Goal: Transaction & Acquisition: Purchase product/service

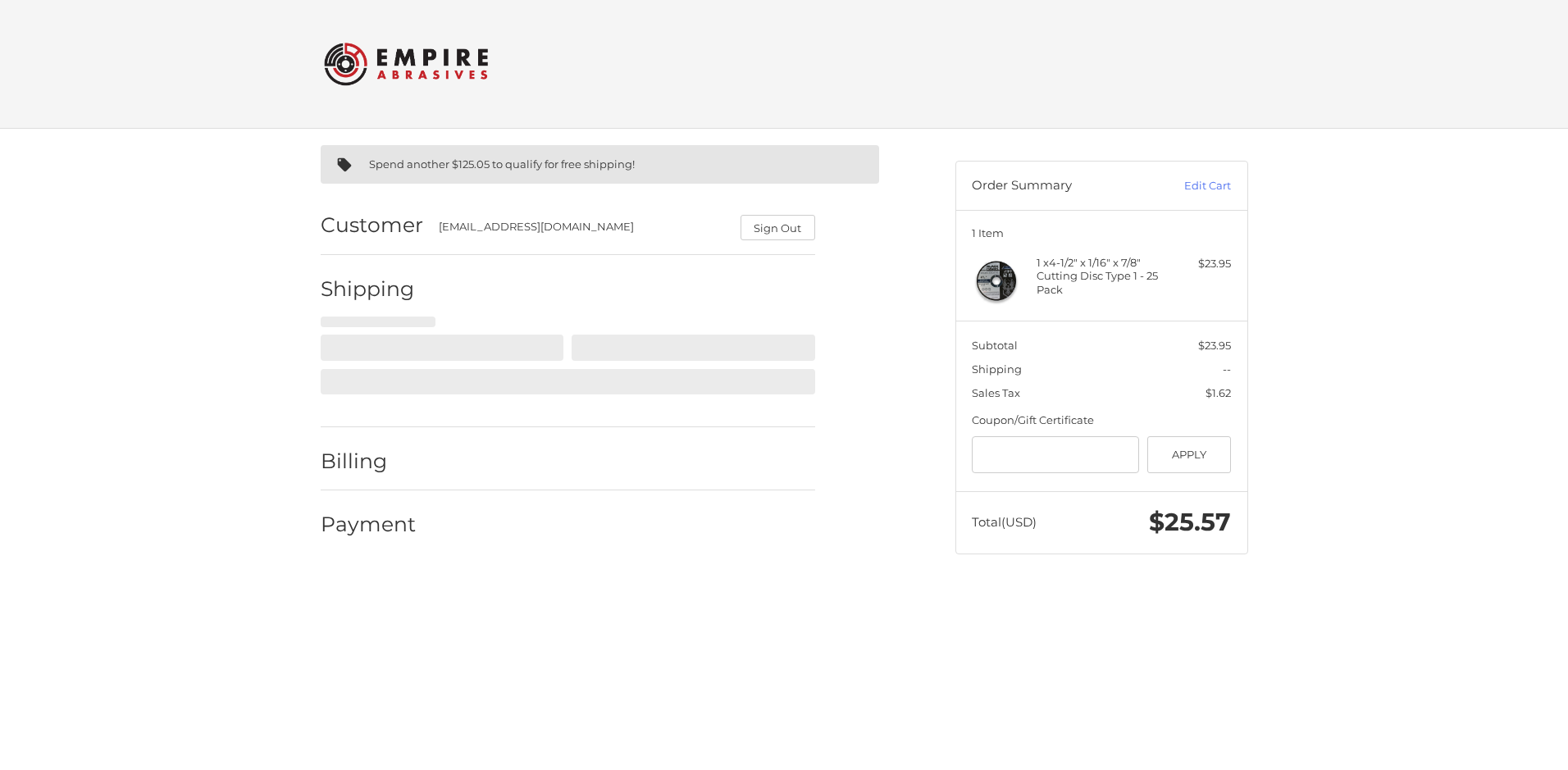
select select "**"
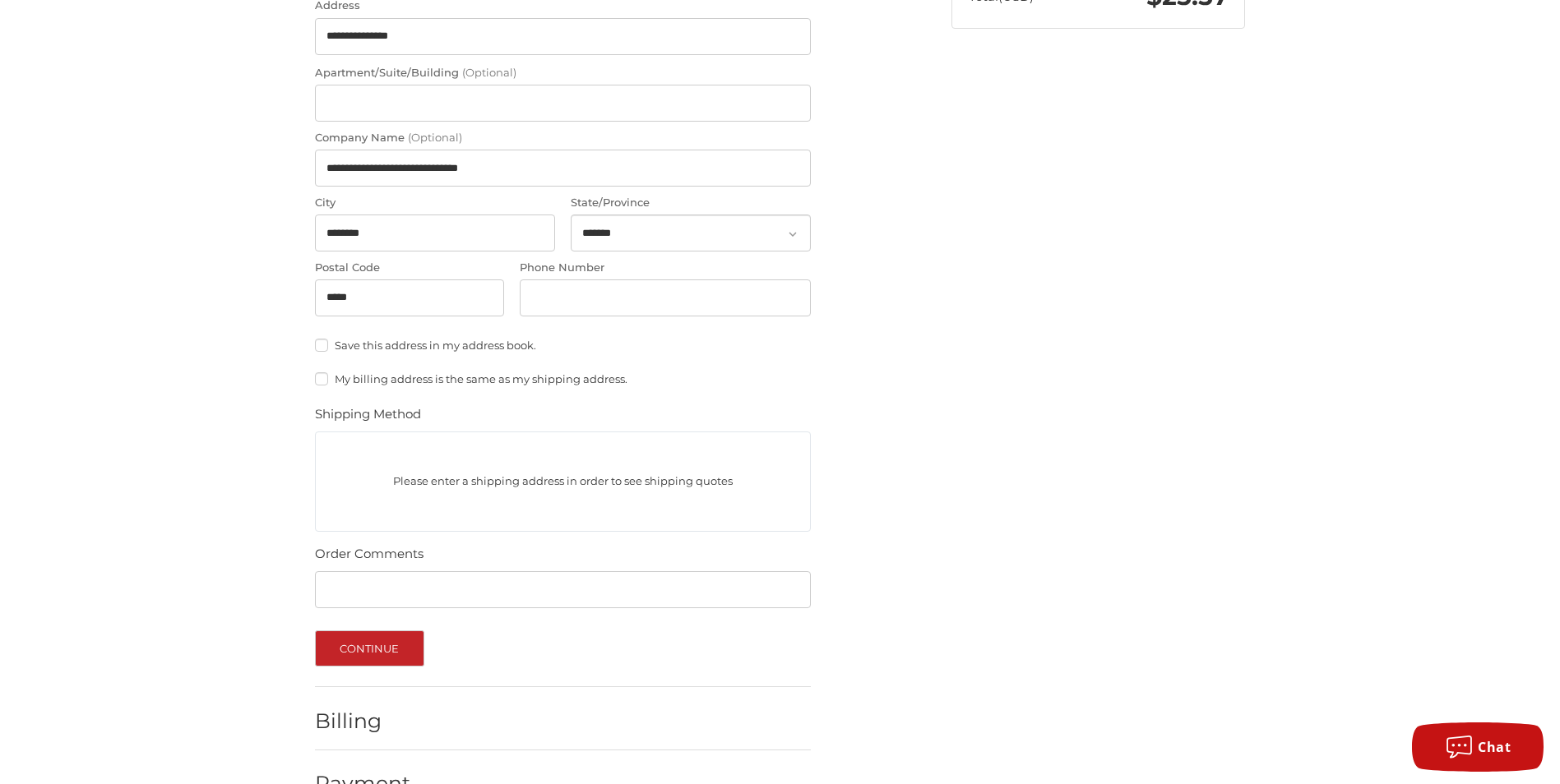
scroll to position [571, 0]
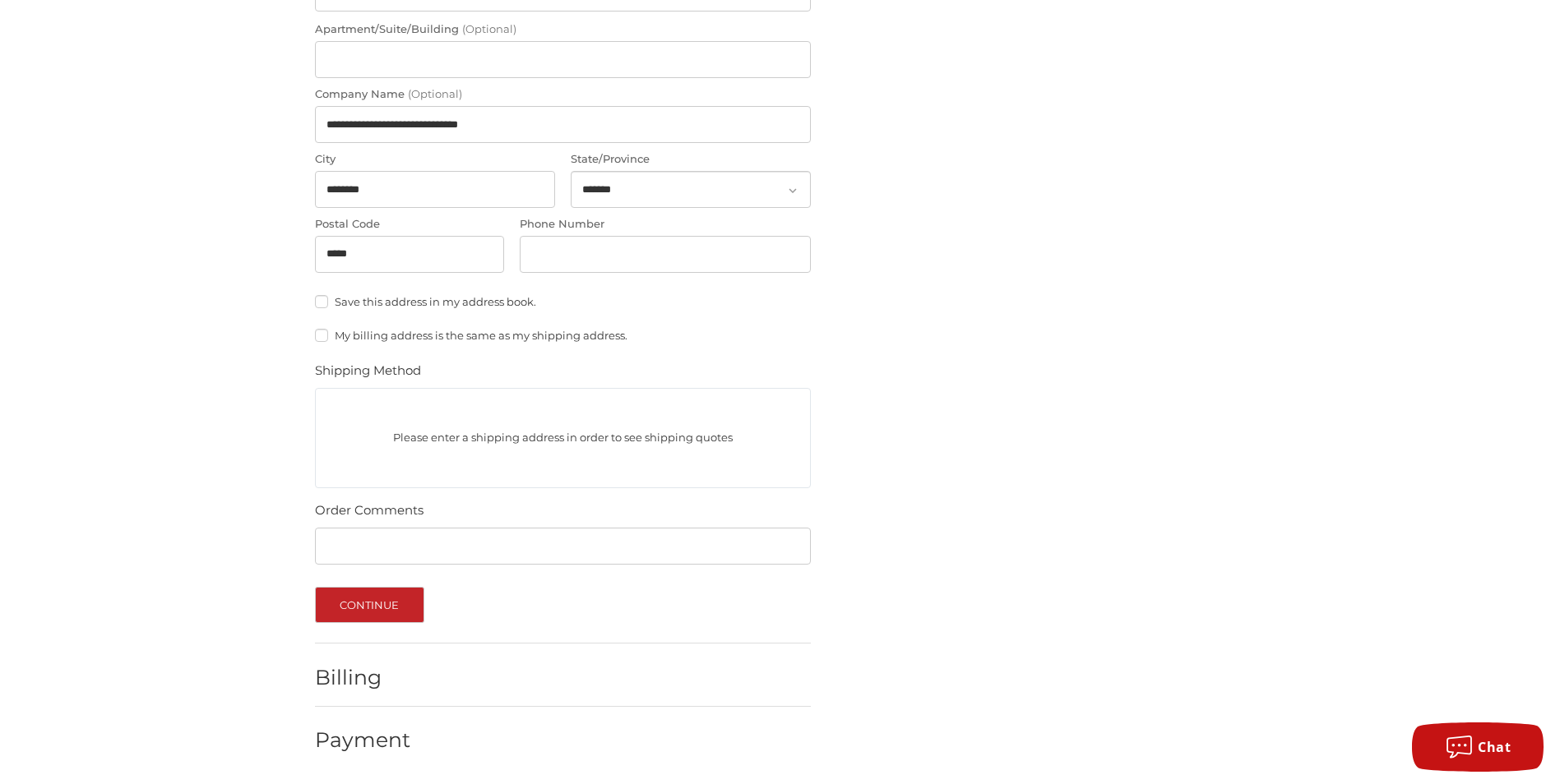
click at [447, 449] on p "Please enter a shipping address in order to see shipping quotes" at bounding box center [562, 438] width 495 height 32
drag, startPoint x: 463, startPoint y: 434, endPoint x: 476, endPoint y: 431, distance: 13.3
click at [464, 434] on p "Please enter a shipping address in order to see shipping quotes" at bounding box center [562, 438] width 495 height 32
drag, startPoint x: 584, startPoint y: 435, endPoint x: 599, endPoint y: 434, distance: 15.0
click at [591, 436] on p "Please enter a shipping address in order to see shipping quotes" at bounding box center [562, 438] width 495 height 32
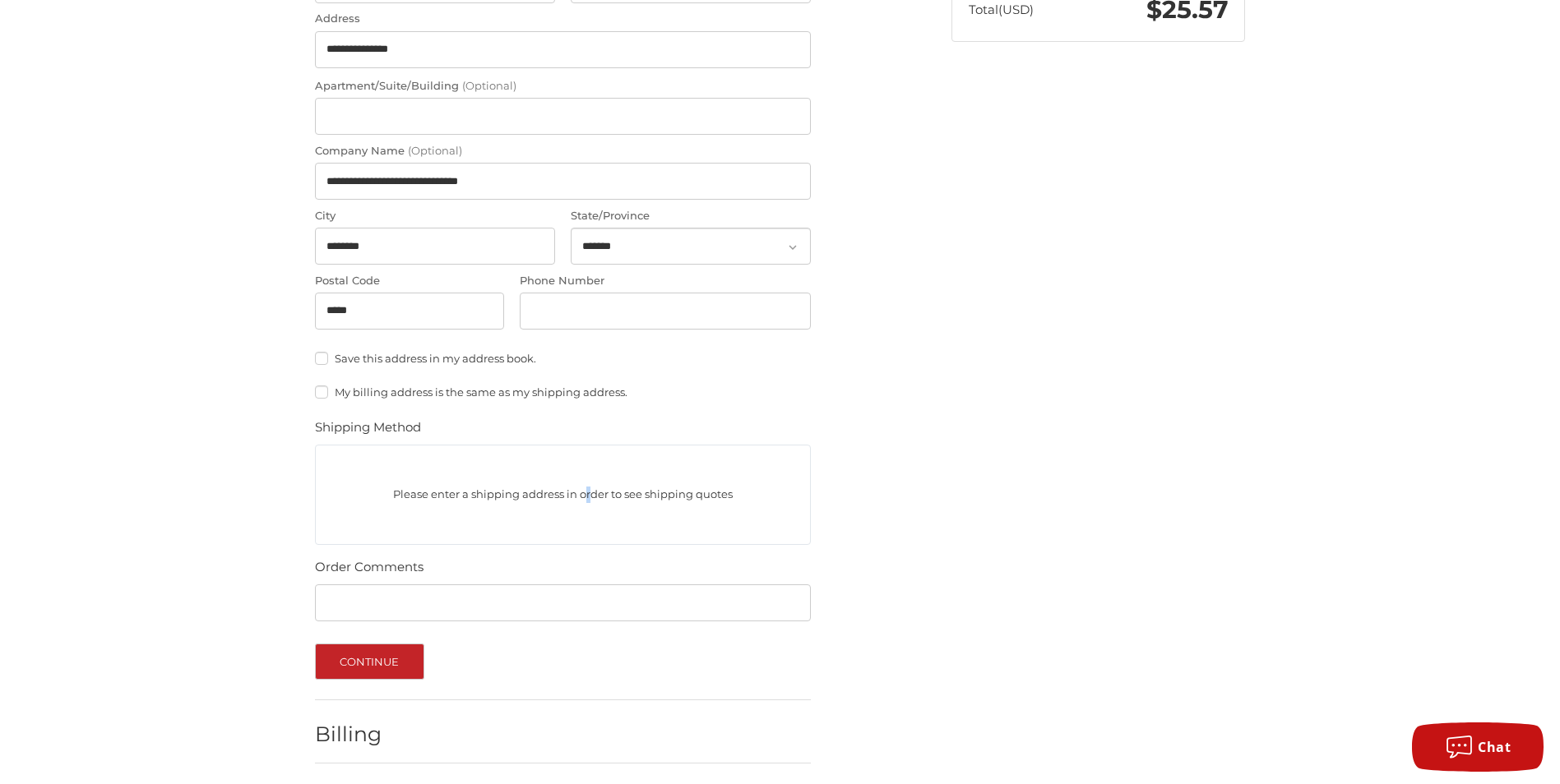
scroll to position [77, 0]
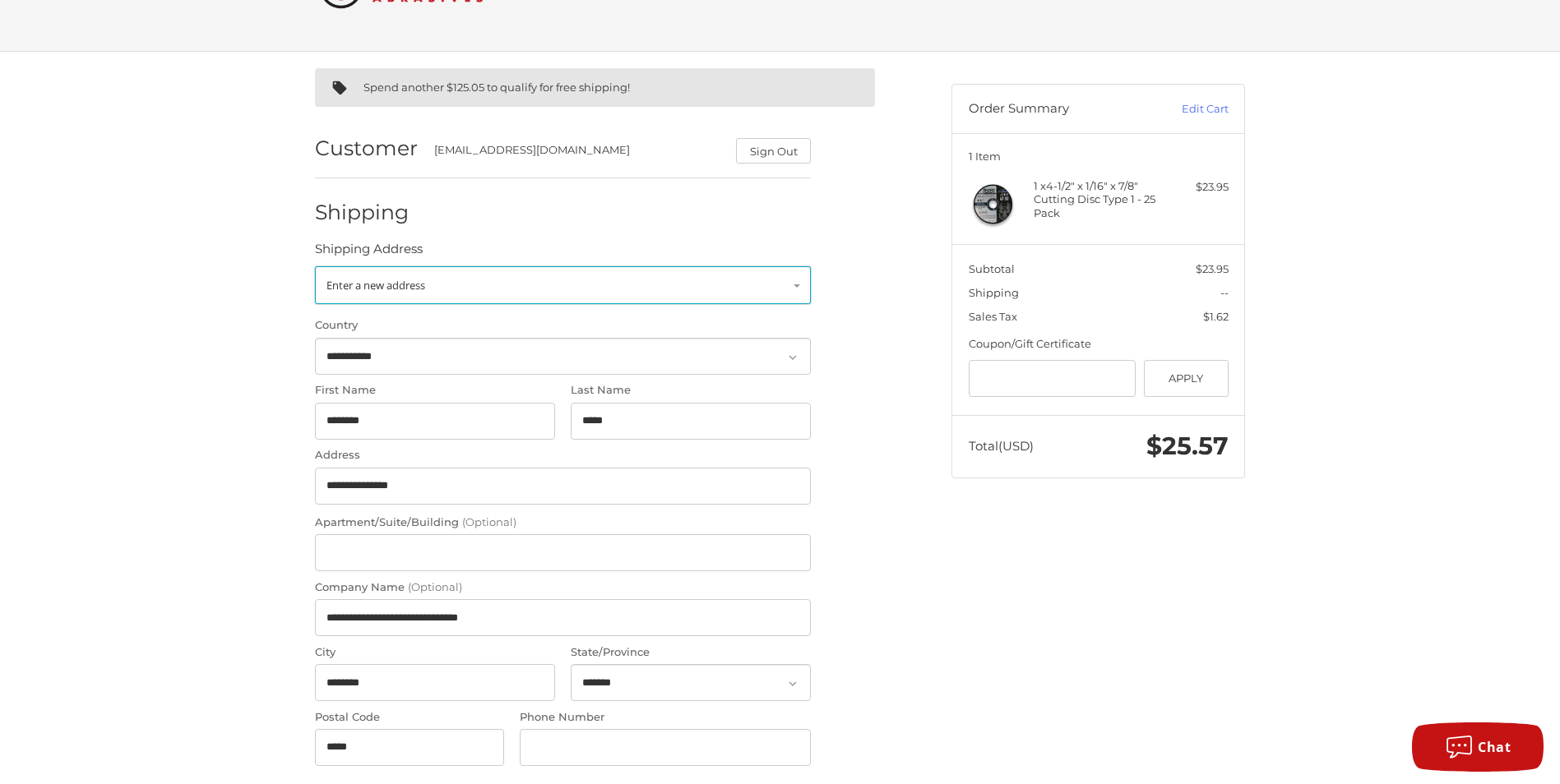
click at [493, 291] on link "Enter a new address" at bounding box center [562, 286] width 496 height 38
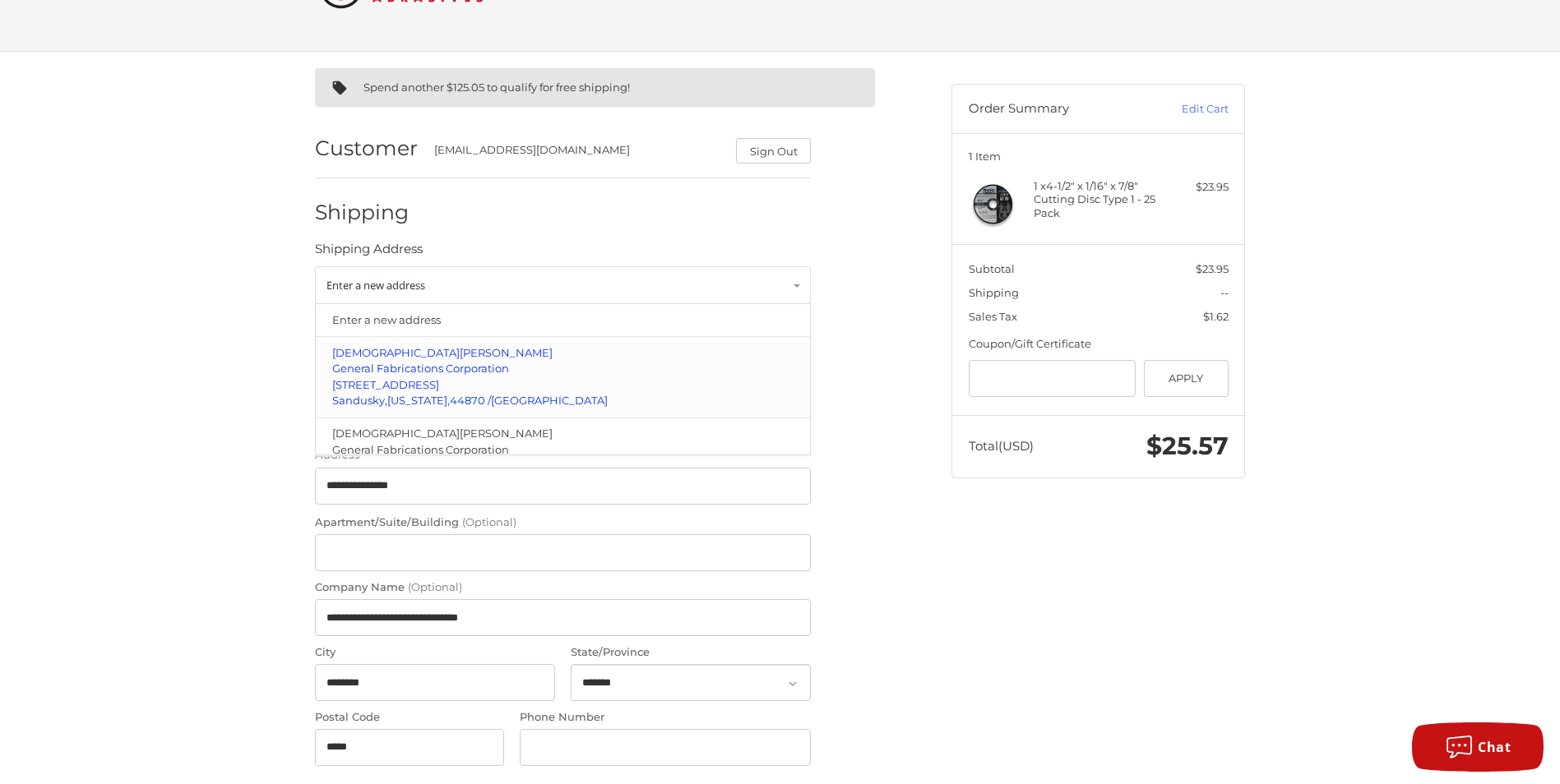
click at [415, 373] on span "General Fabrications Corporation" at bounding box center [421, 369] width 177 height 13
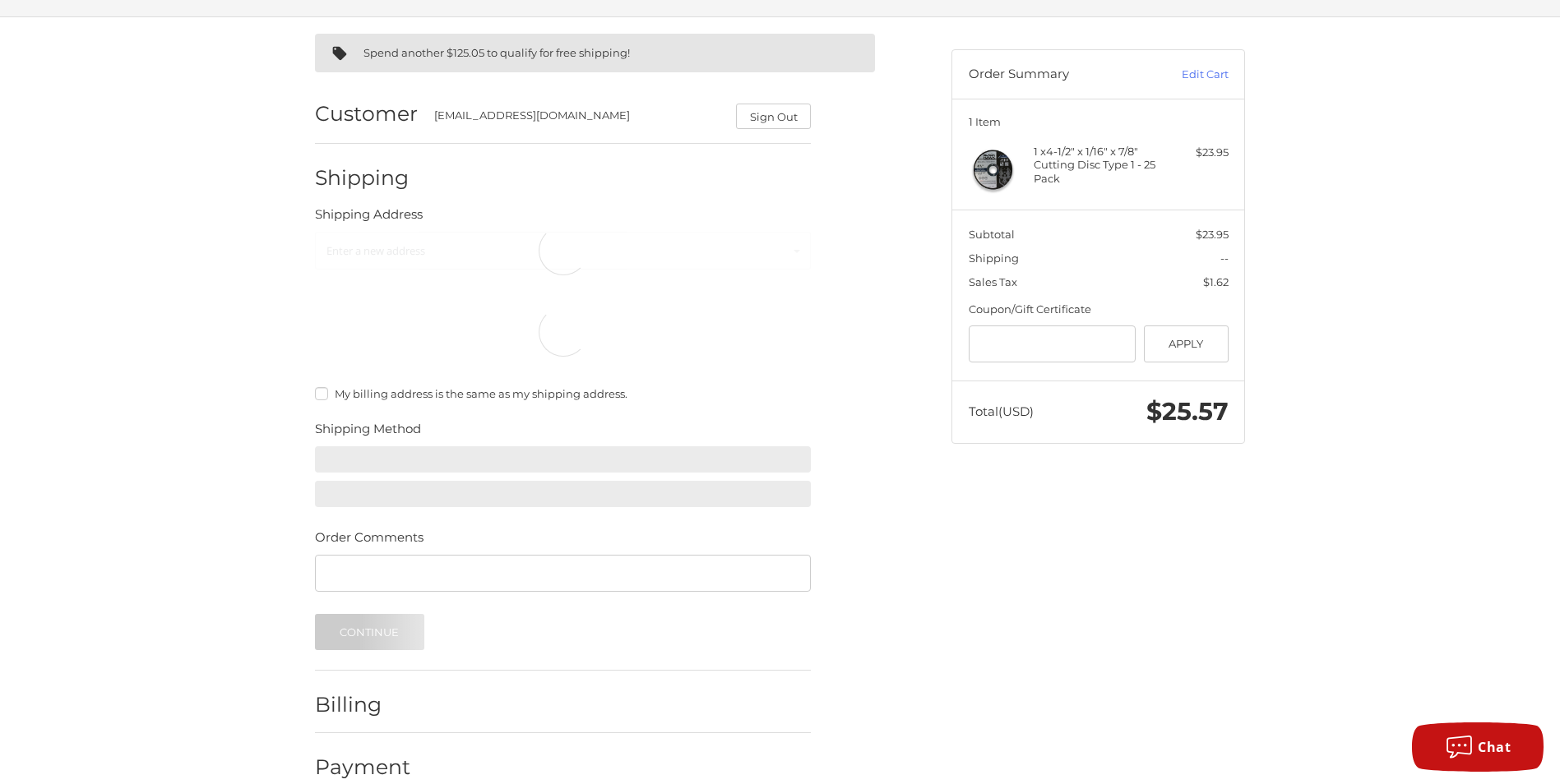
select select "**"
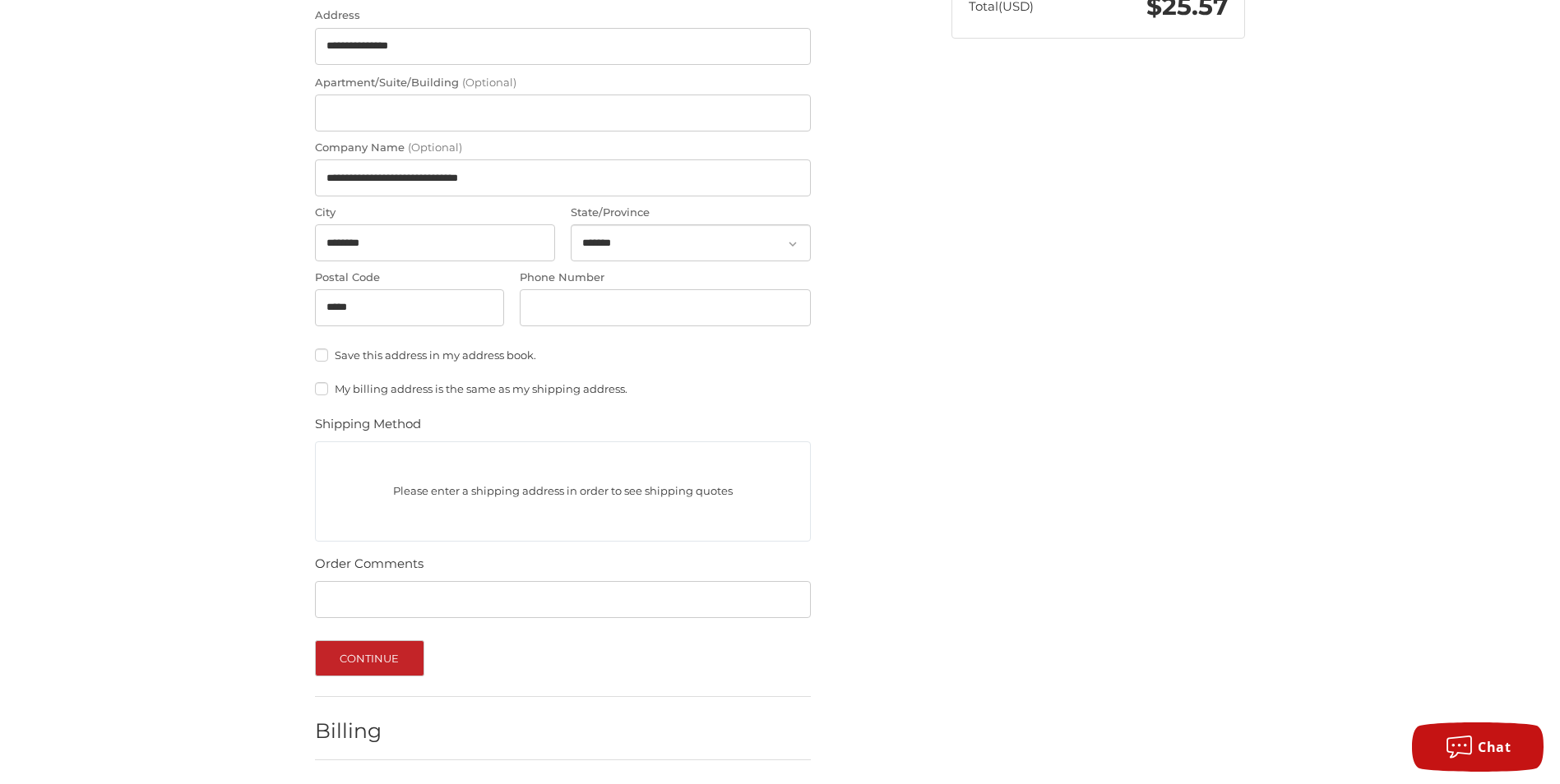
scroll to position [571, 0]
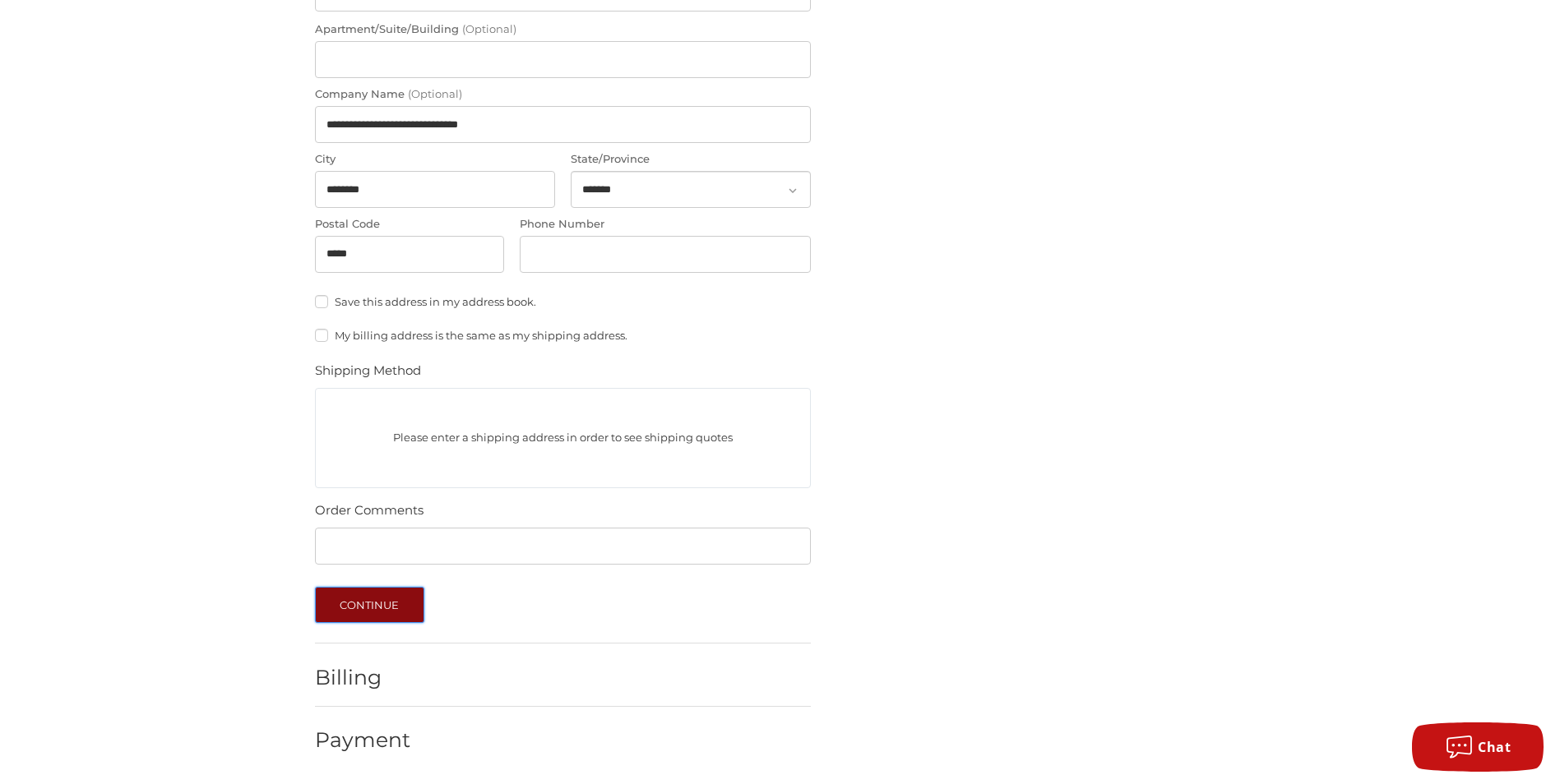
click at [369, 598] on button "Continue" at bounding box center [369, 605] width 110 height 36
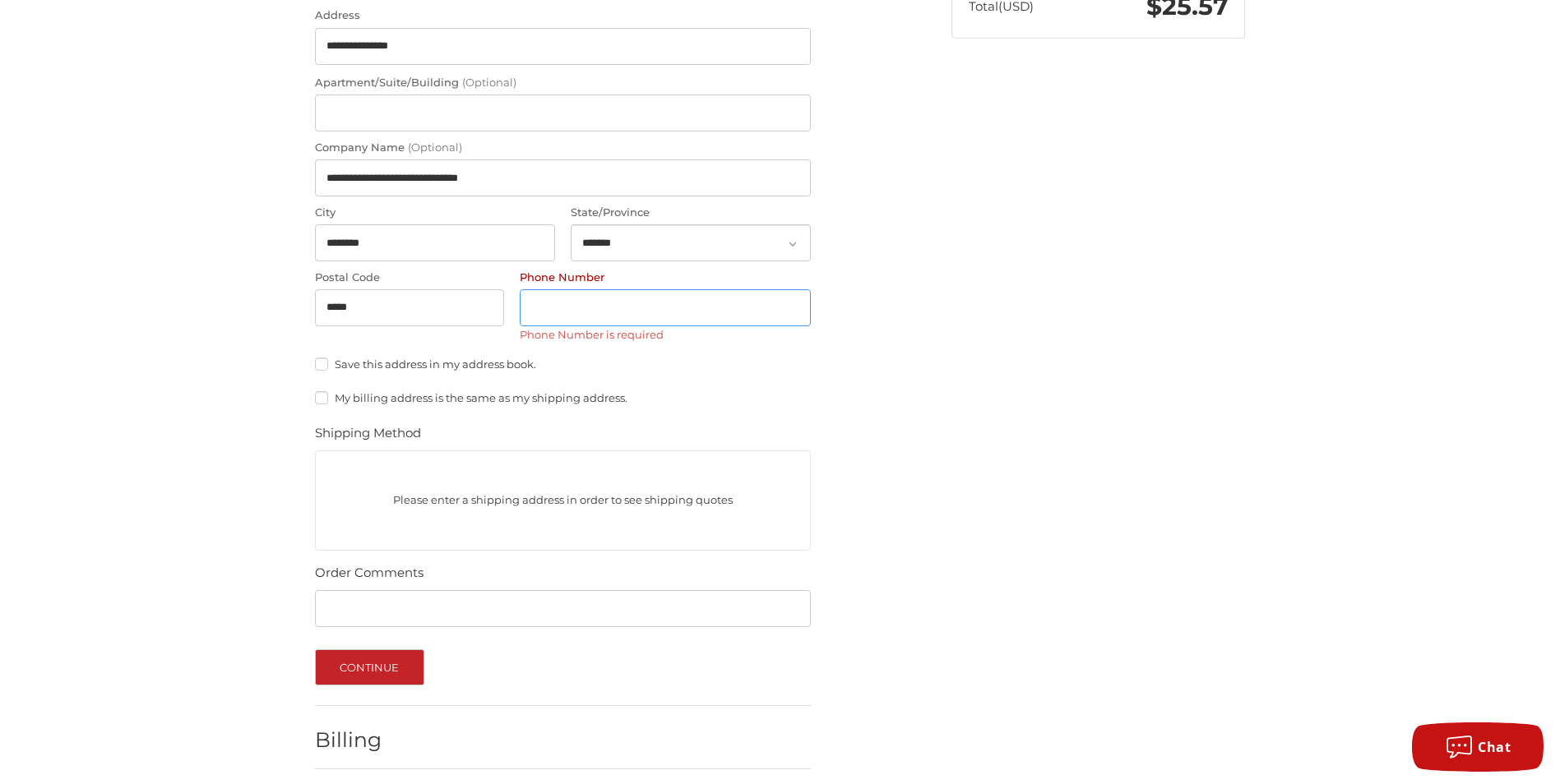
scroll to position [432, 0]
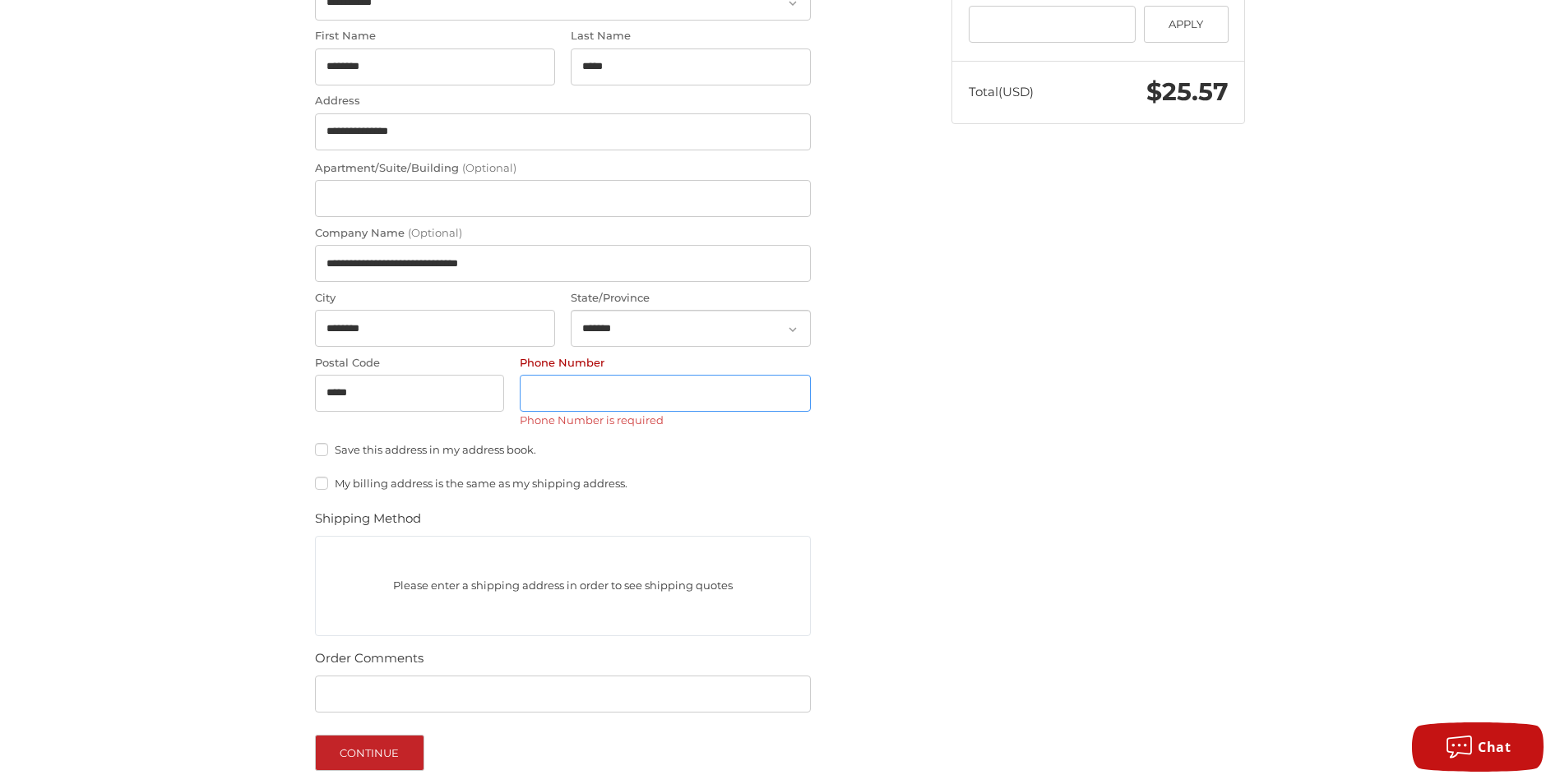
click at [625, 392] on input "Phone Number" at bounding box center [664, 392] width 291 height 37
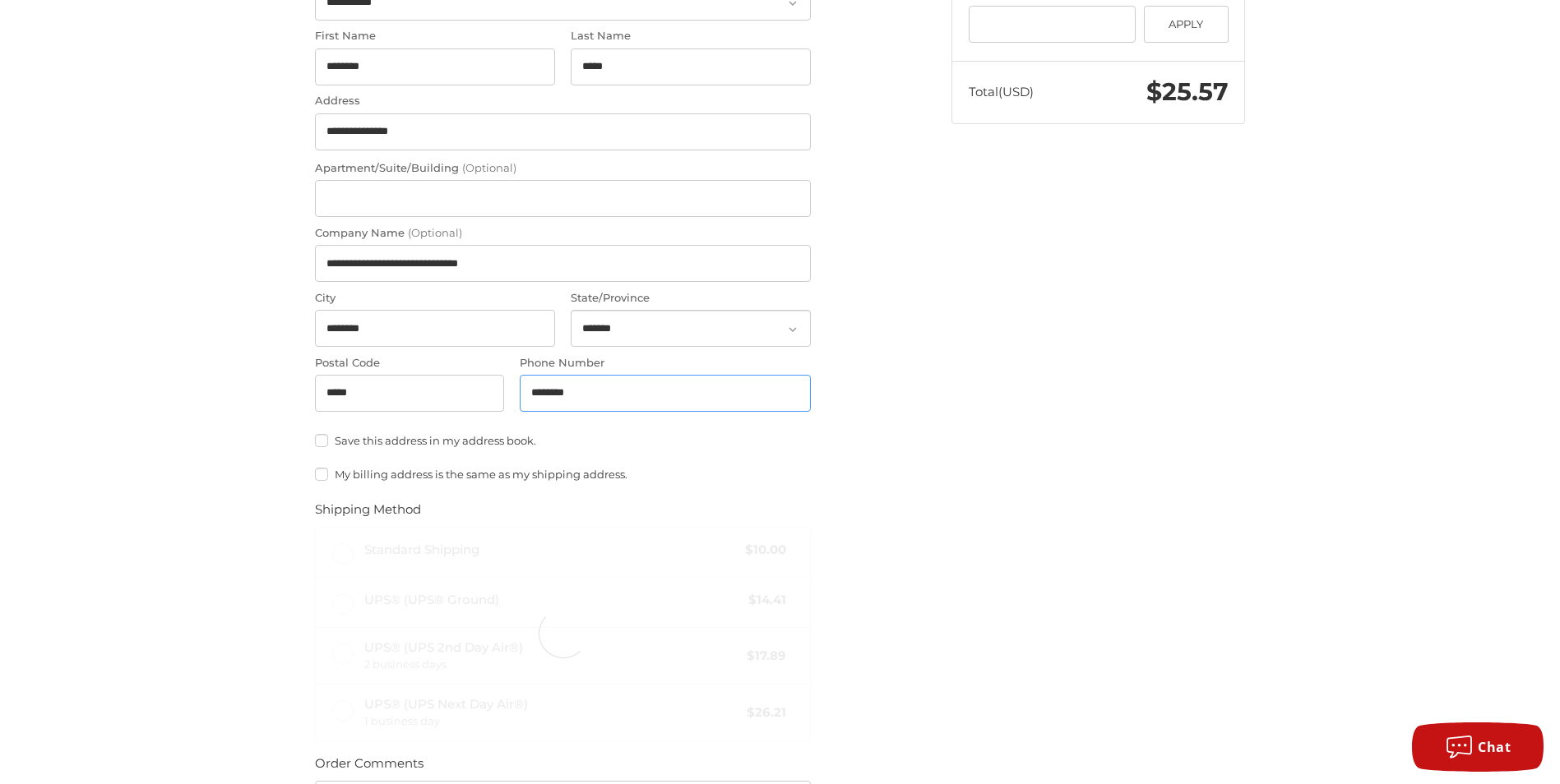
type input "**********"
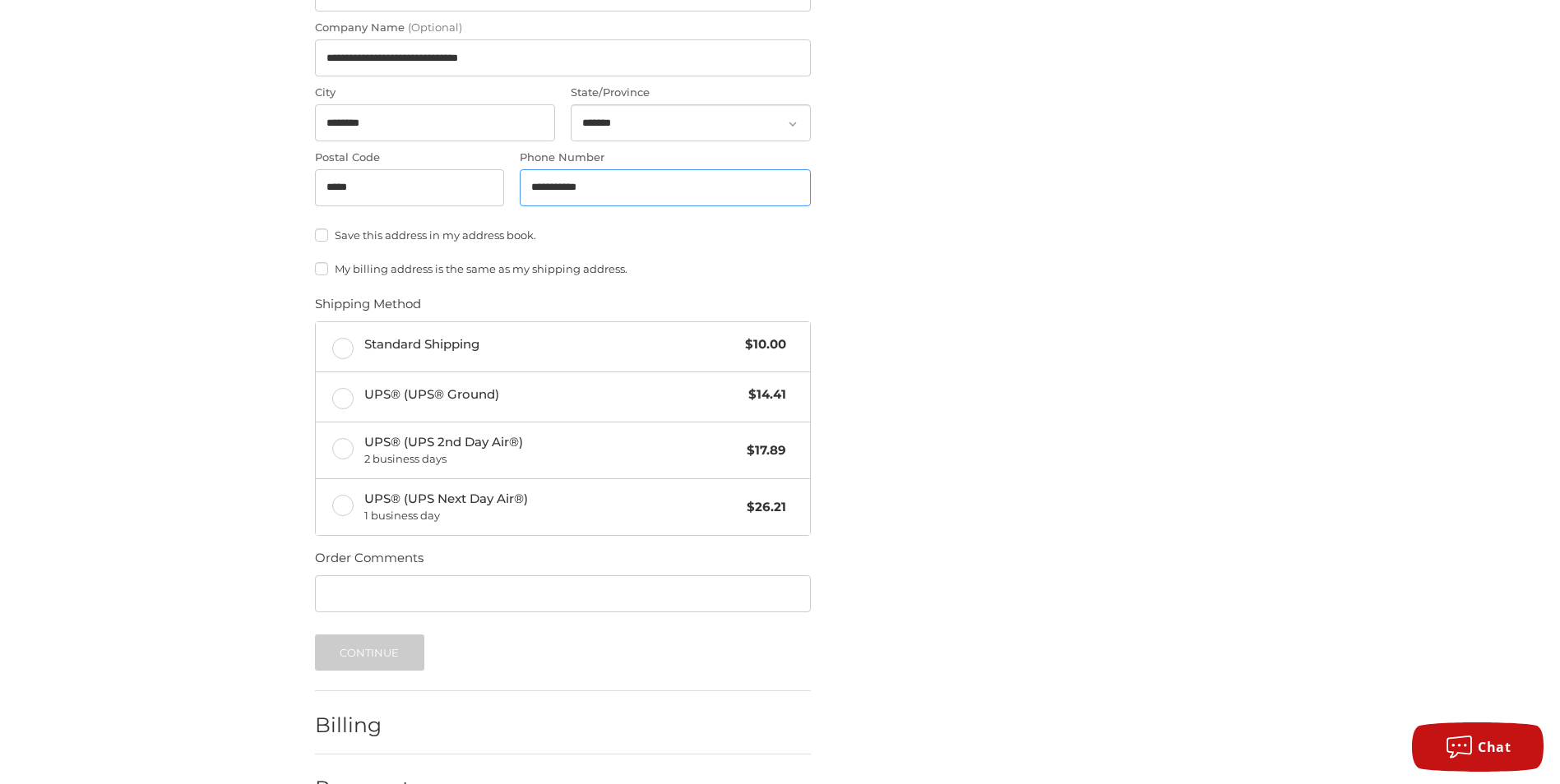
scroll to position [678, 0]
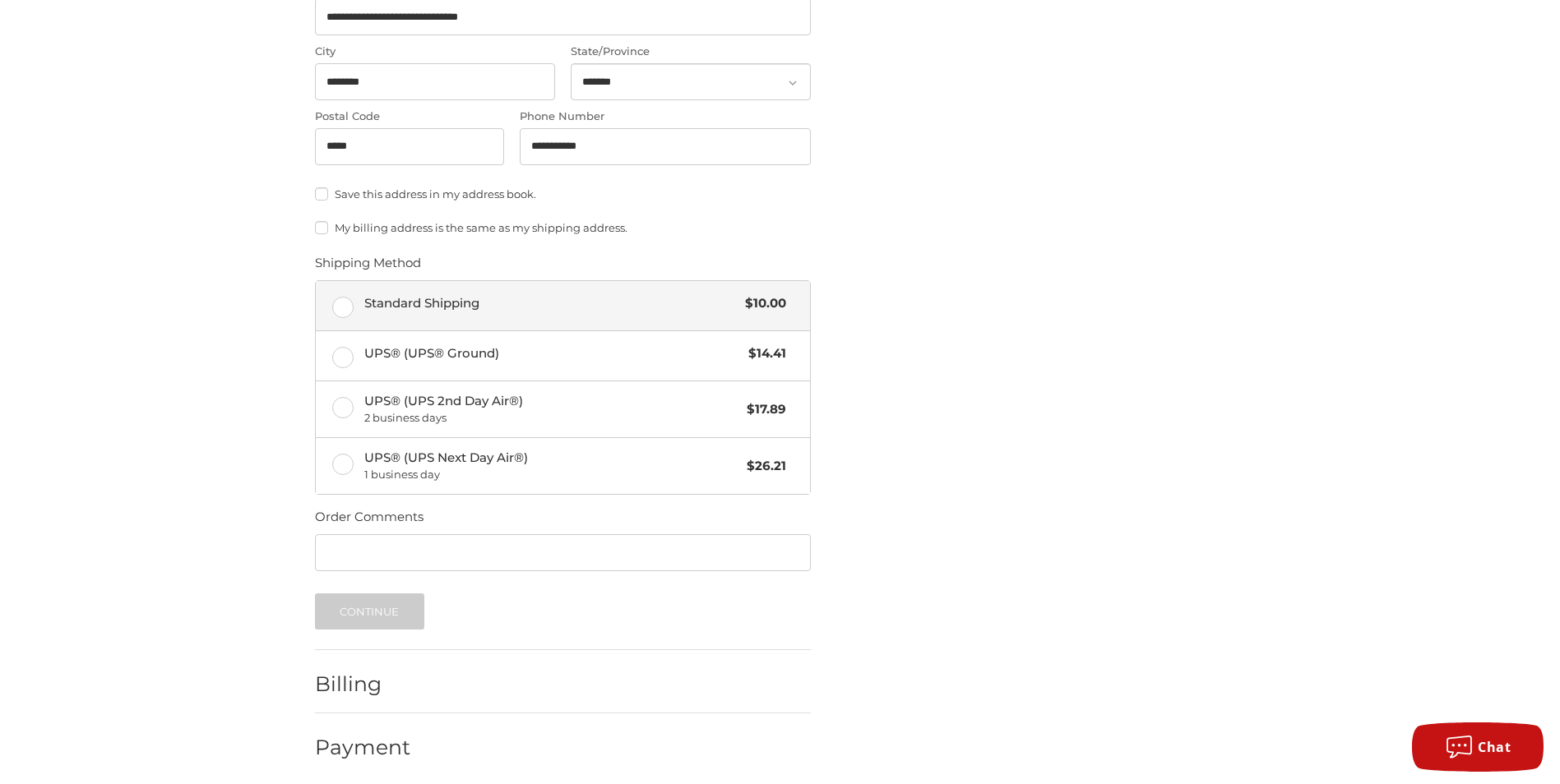
click at [423, 301] on span "Standard Shipping" at bounding box center [551, 304] width 374 height 19
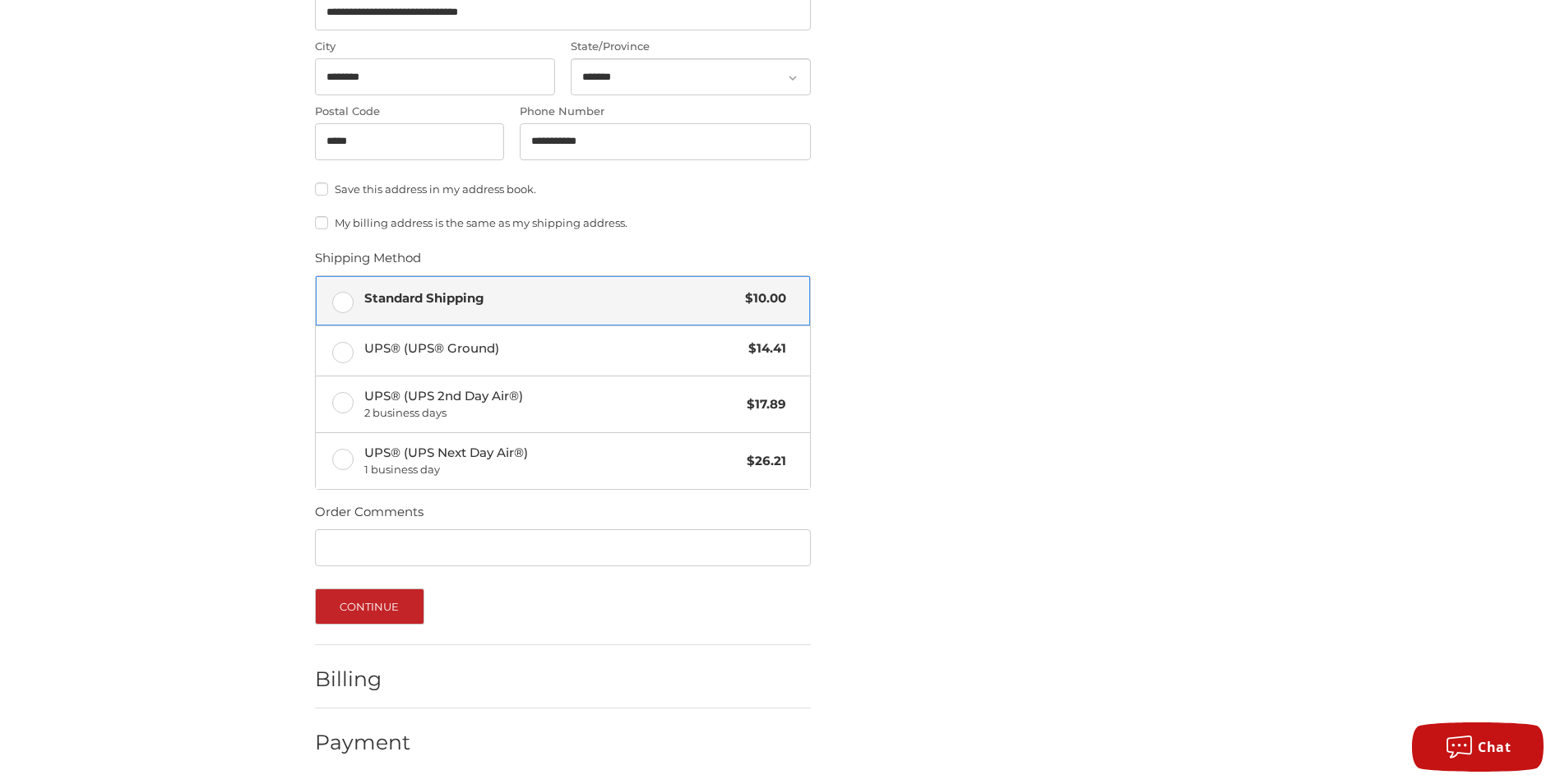
scroll to position [685, 0]
click at [384, 606] on button "Continue" at bounding box center [369, 605] width 110 height 36
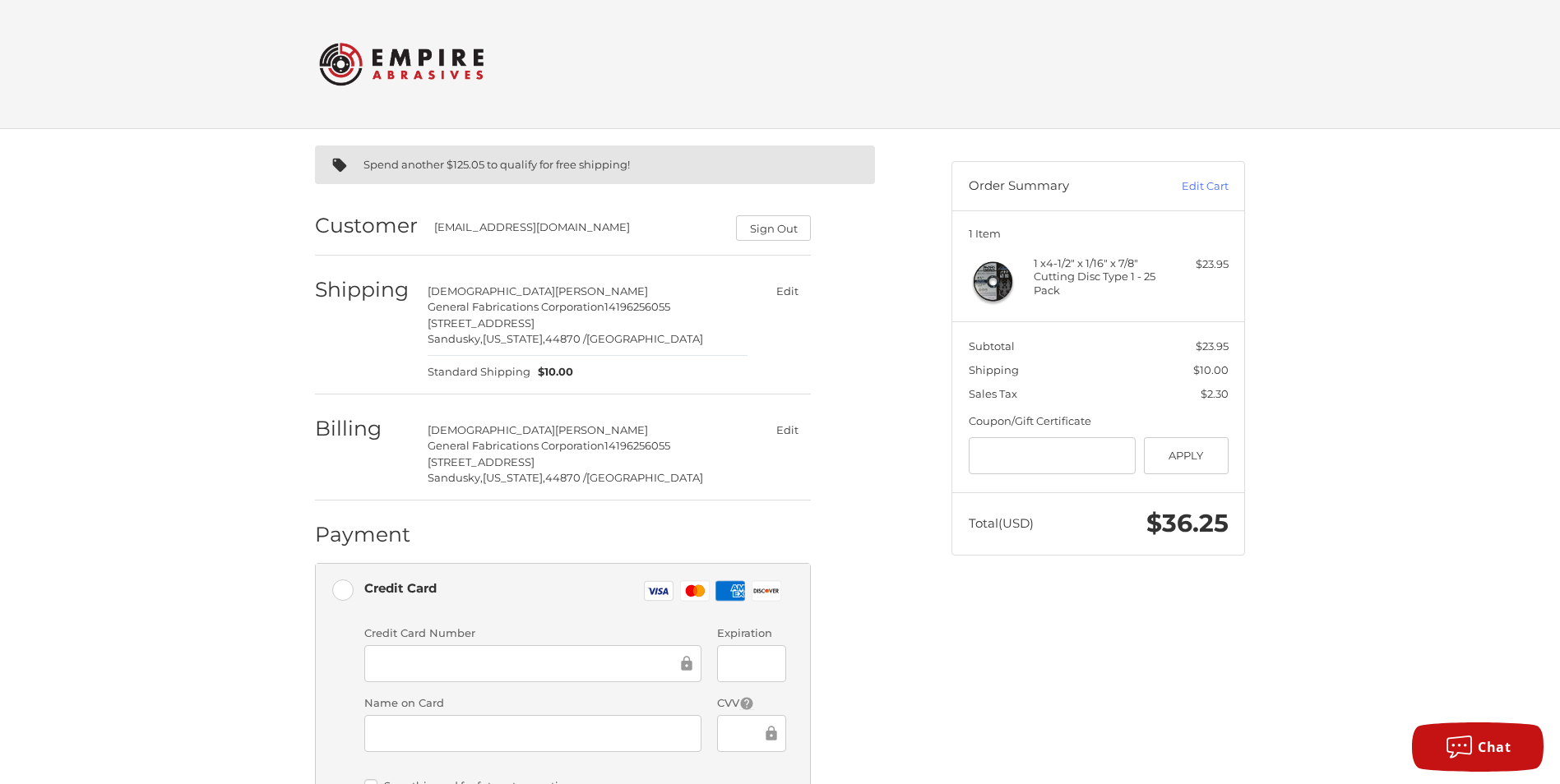
scroll to position [308, 0]
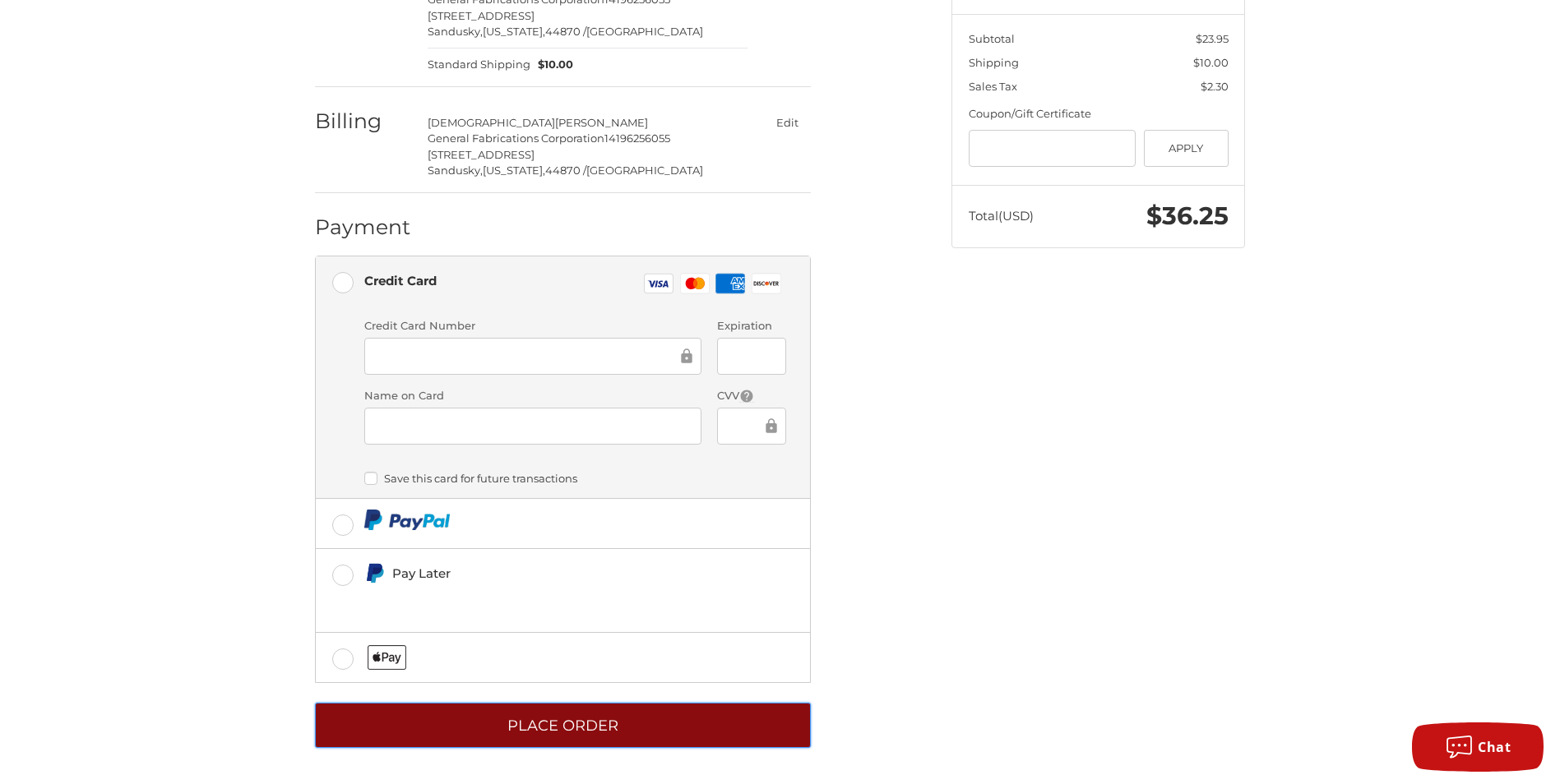
click at [682, 728] on button "Place Order" at bounding box center [562, 725] width 496 height 45
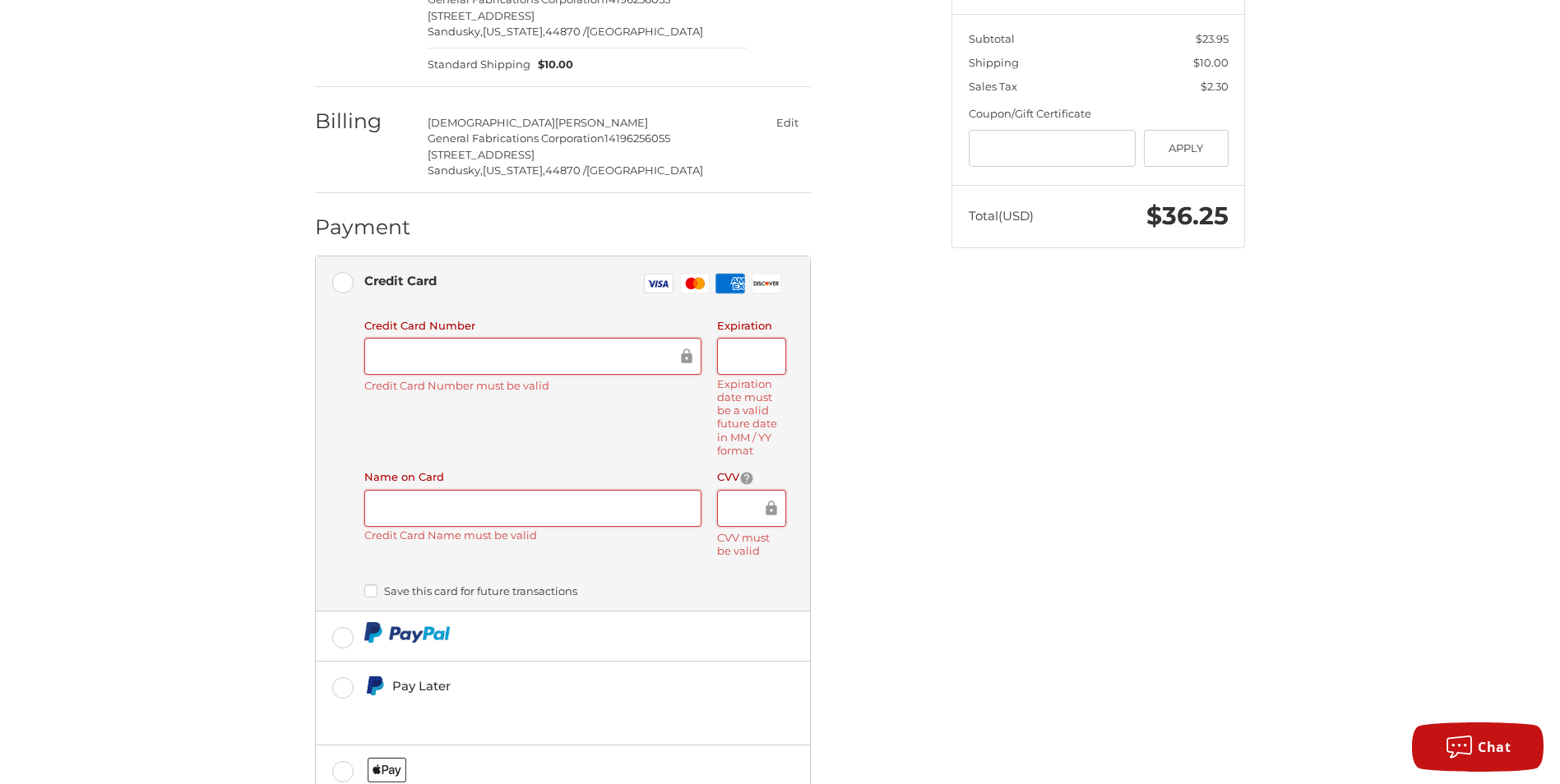
click at [1023, 433] on div "Spend another $125.05 to qualify for free shipping! Customer csmith@gfcfinishin…" at bounding box center [780, 359] width 986 height 1075
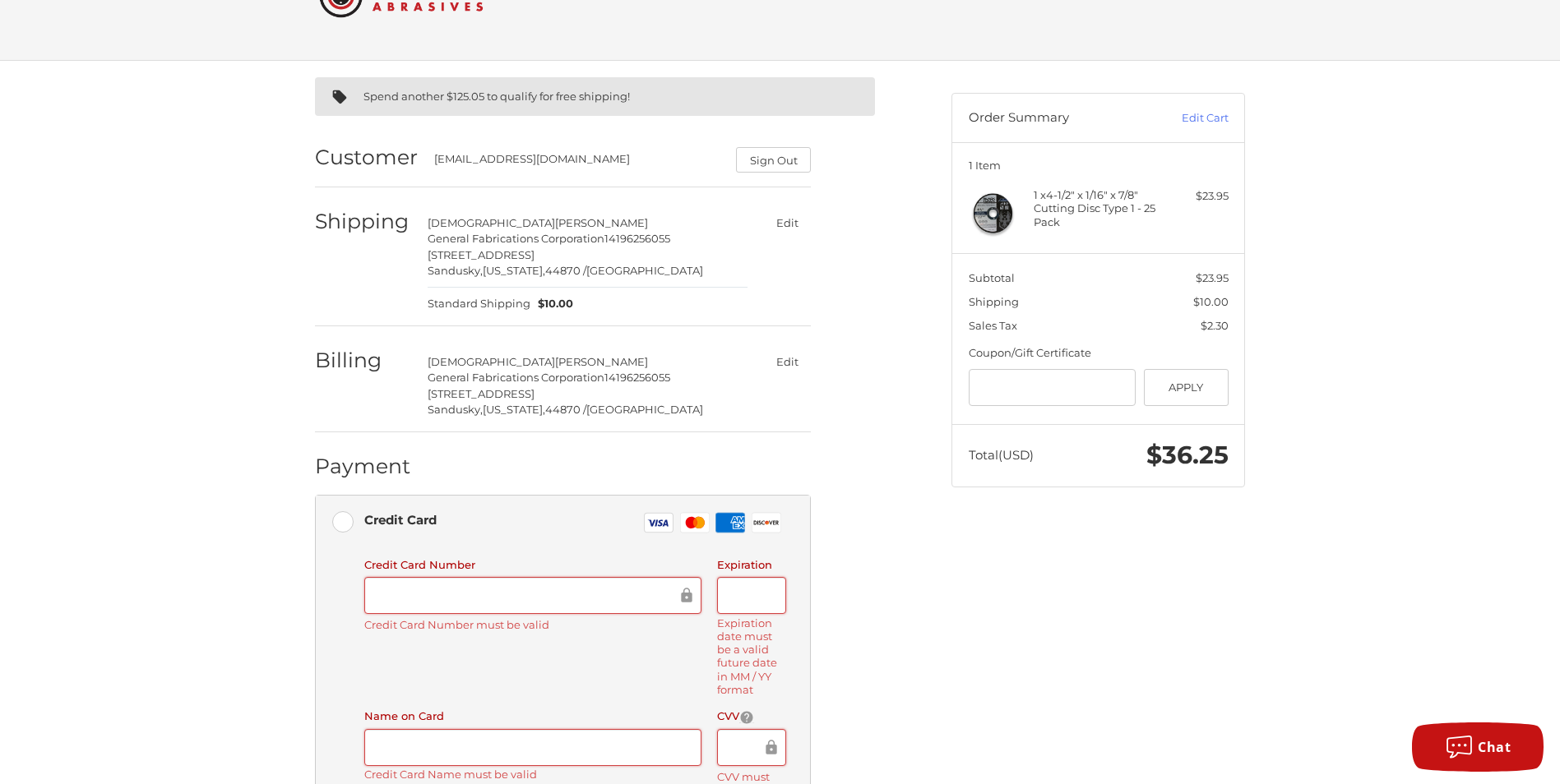
scroll to position [0, 0]
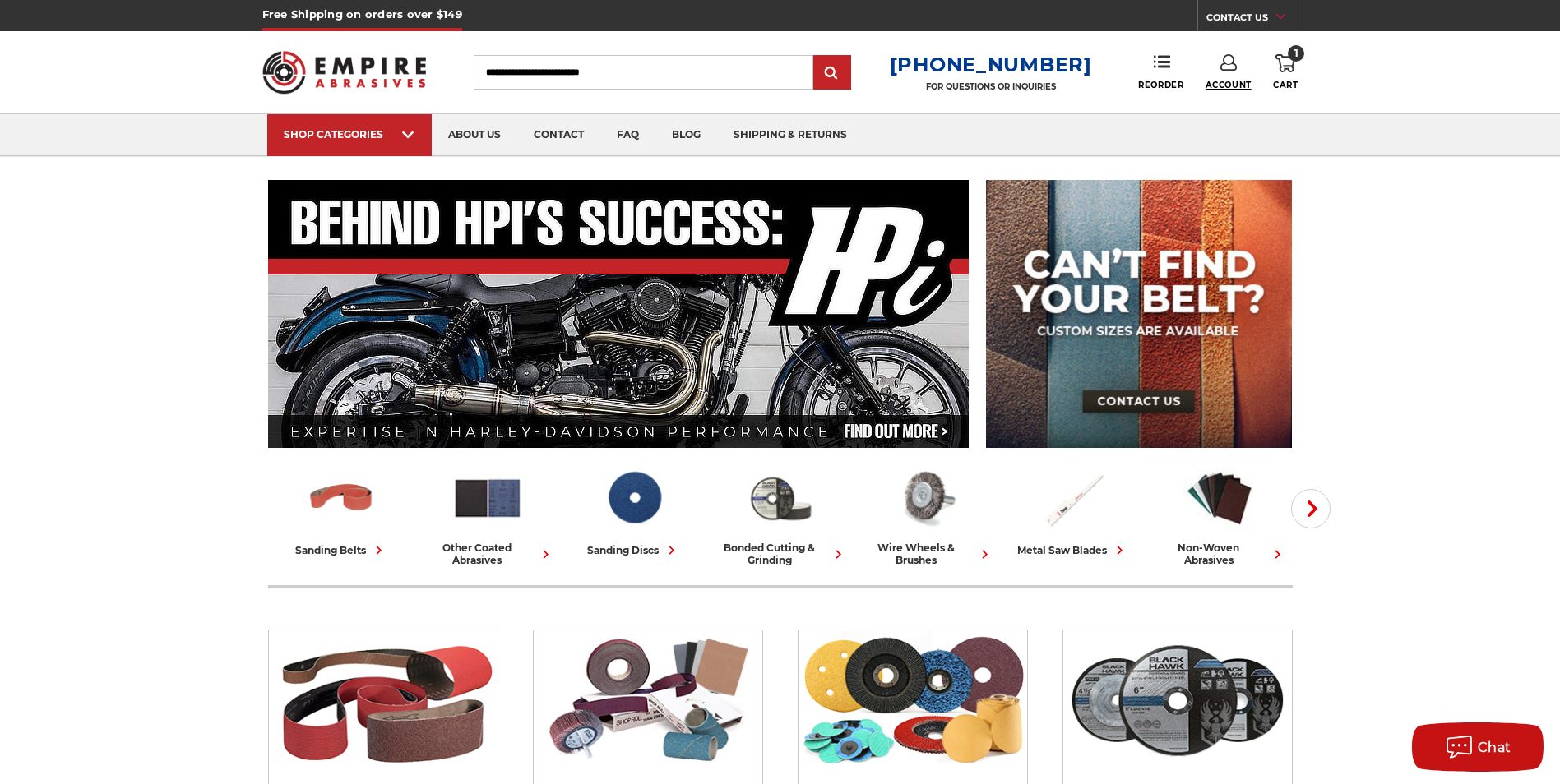
click at [1226, 81] on span "Account" at bounding box center [1228, 85] width 46 height 10
click at [1227, 110] on link "Account" at bounding box center [1227, 107] width 117 height 31
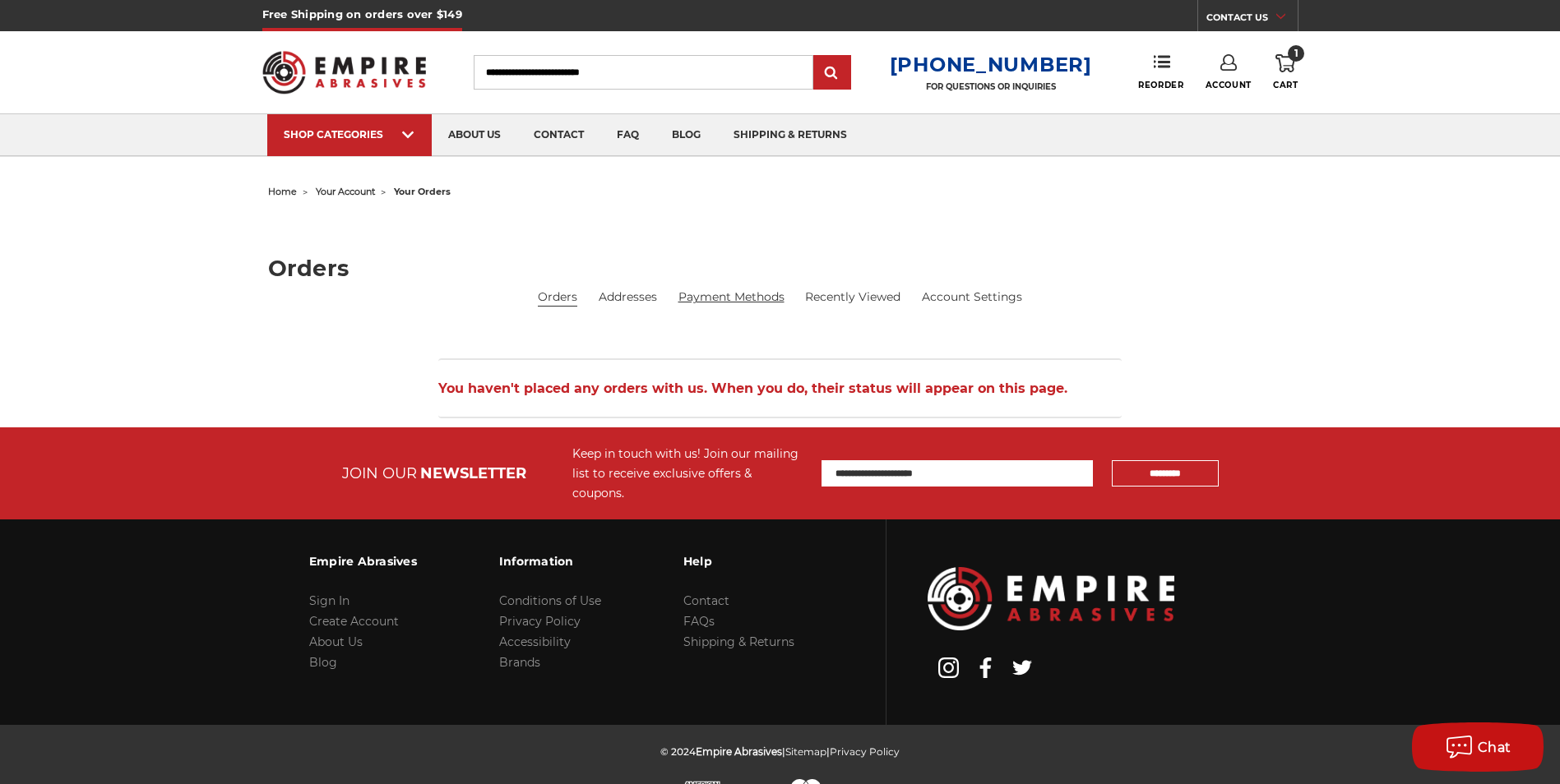
click at [764, 301] on link "Payment Methods" at bounding box center [731, 297] width 106 height 17
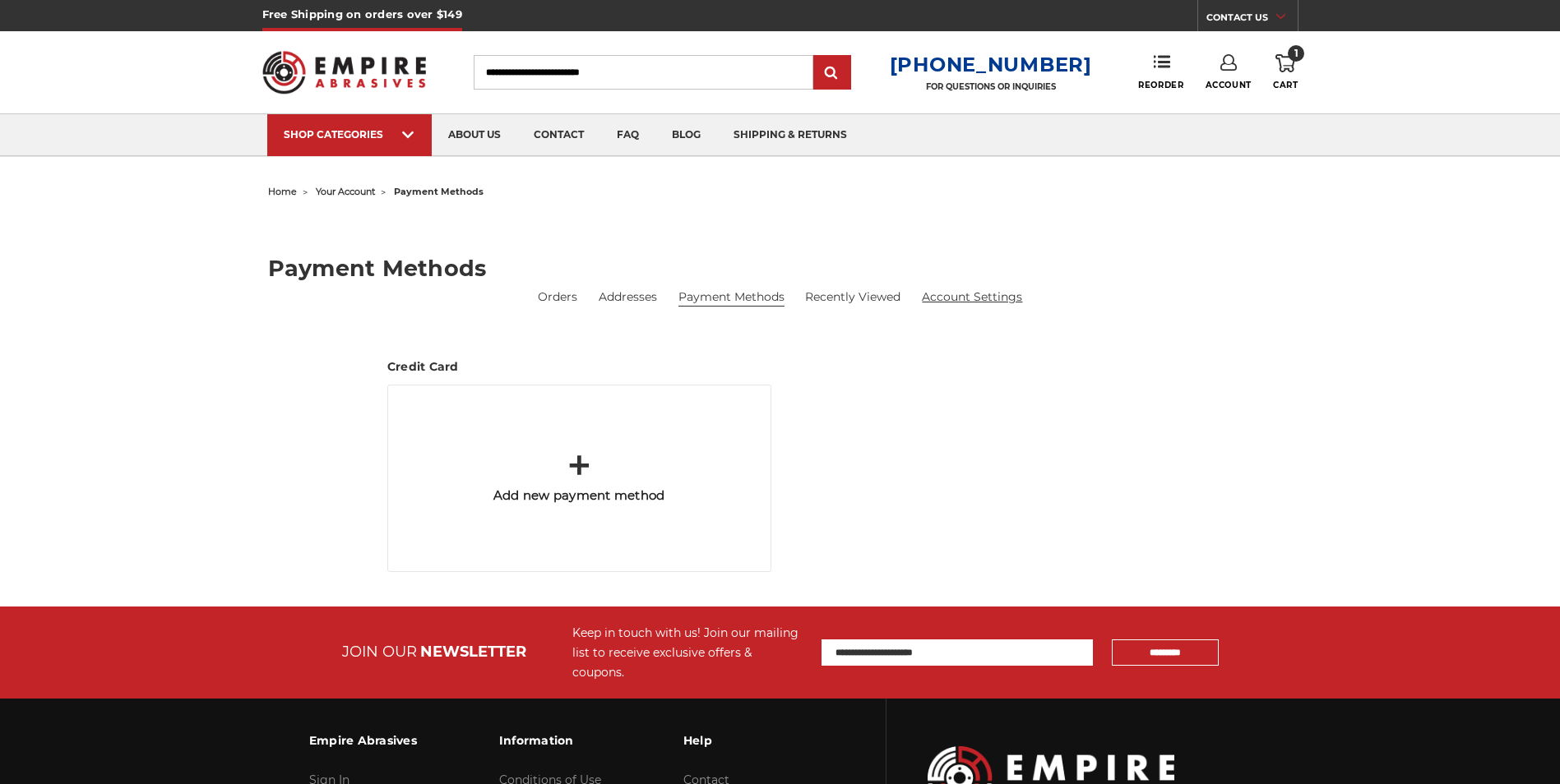
click at [950, 302] on link "Account Settings" at bounding box center [971, 297] width 100 height 17
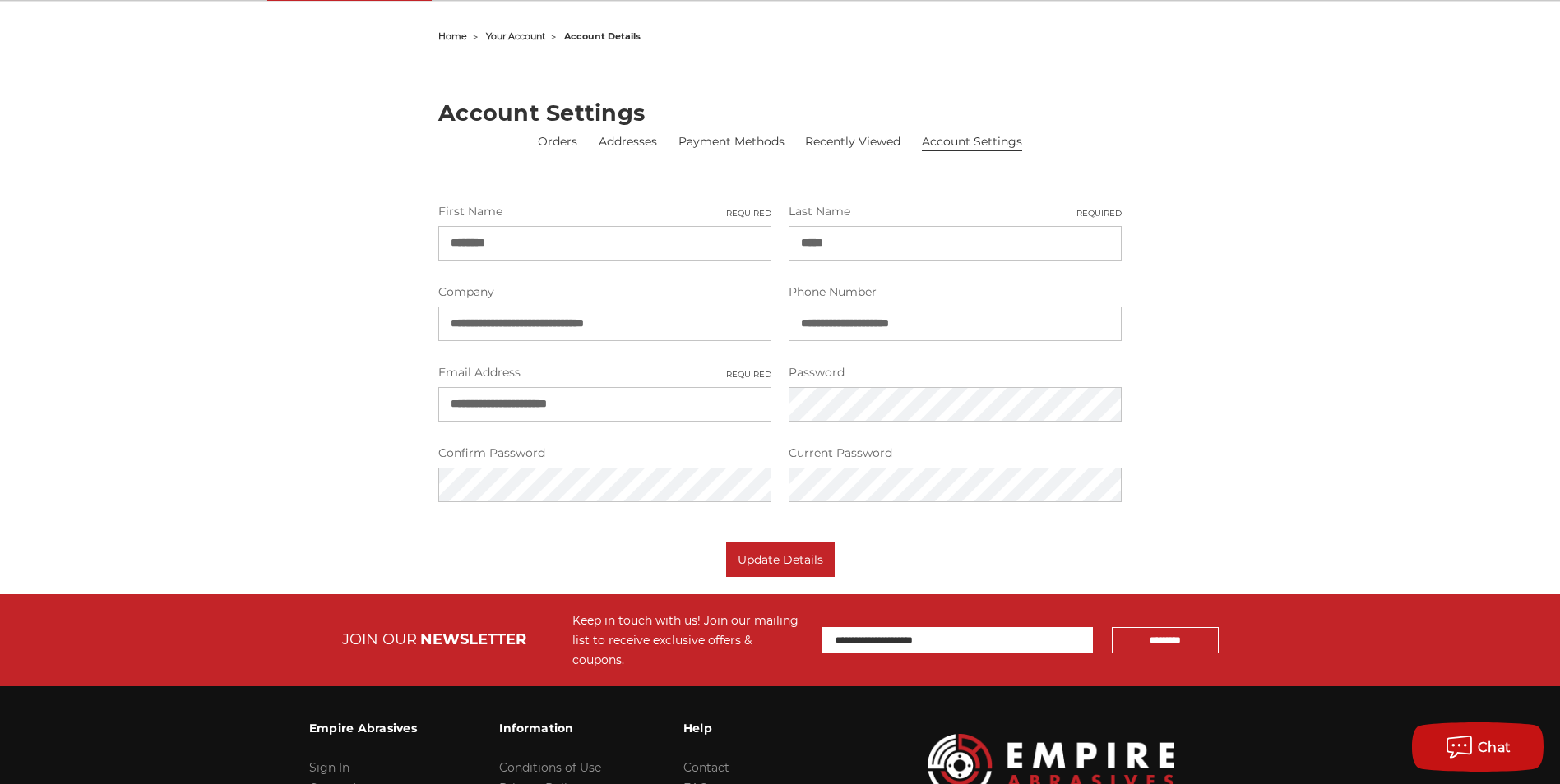
scroll to position [165, 0]
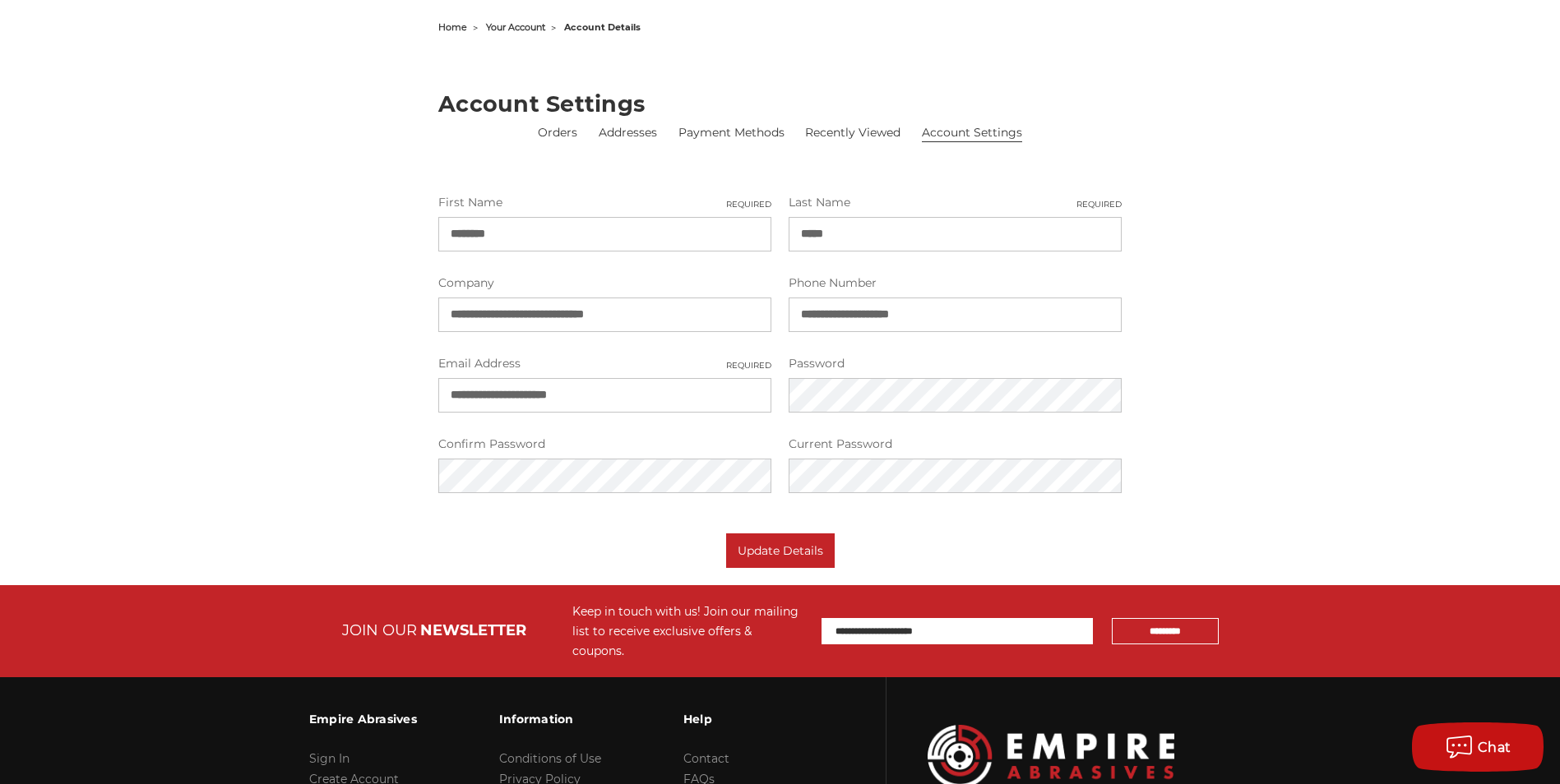
click at [1284, 380] on div "home your account account details Account Settings Orders Addresses Payment Met…" at bounding box center [780, 291] width 1163 height 553
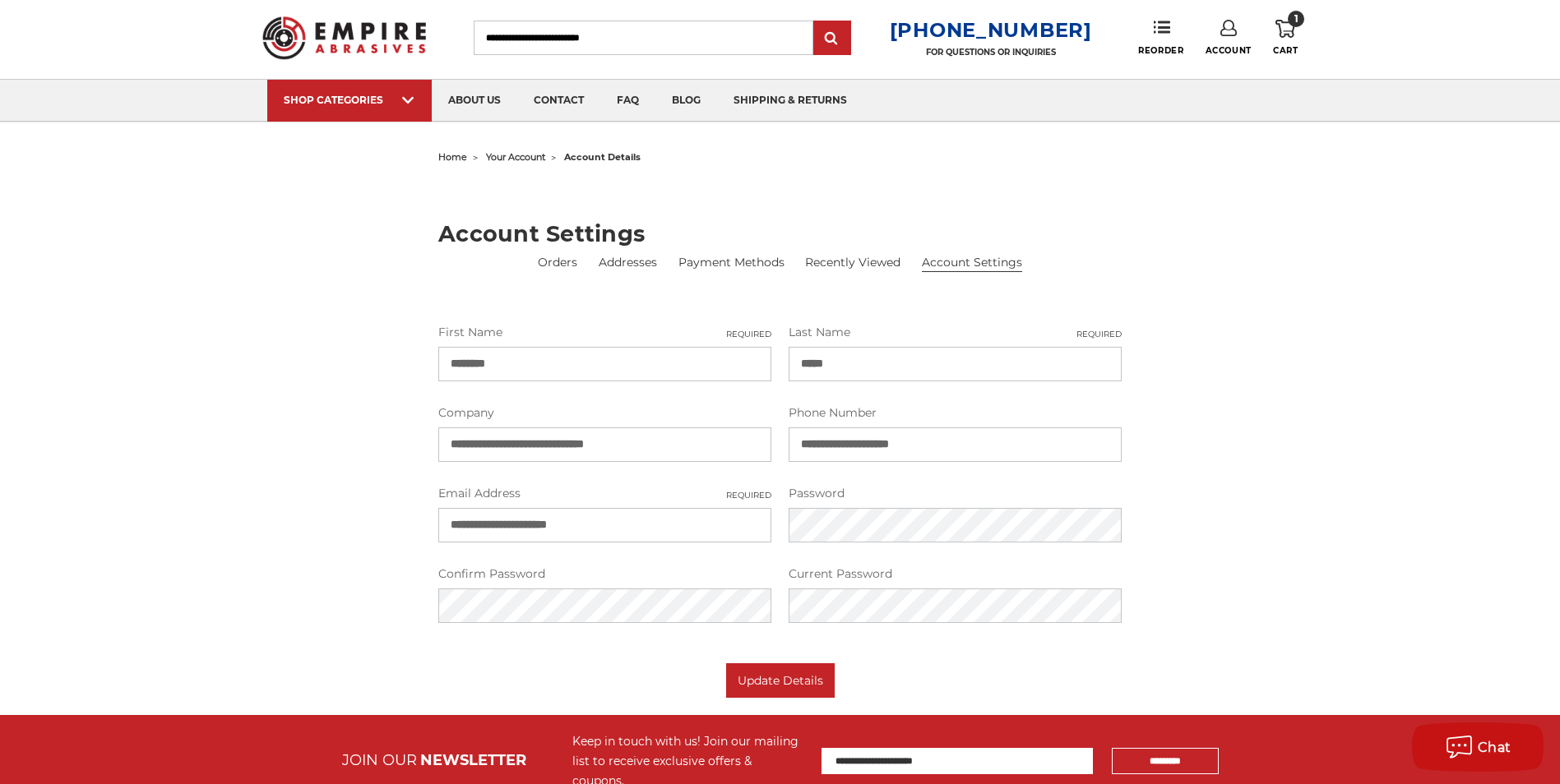
scroll to position [0, 0]
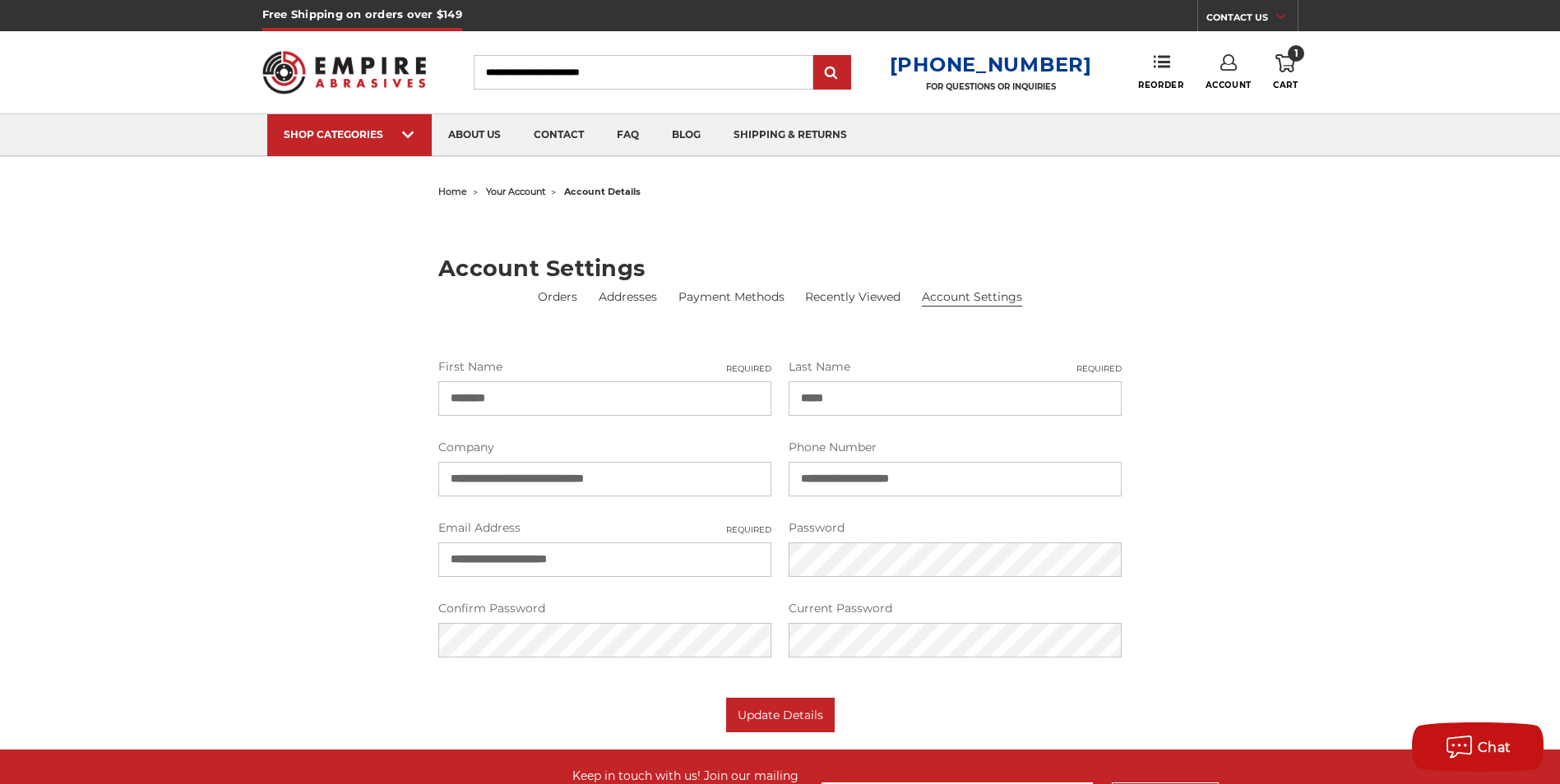
click at [1293, 50] on span "1" at bounding box center [1295, 52] width 16 height 16
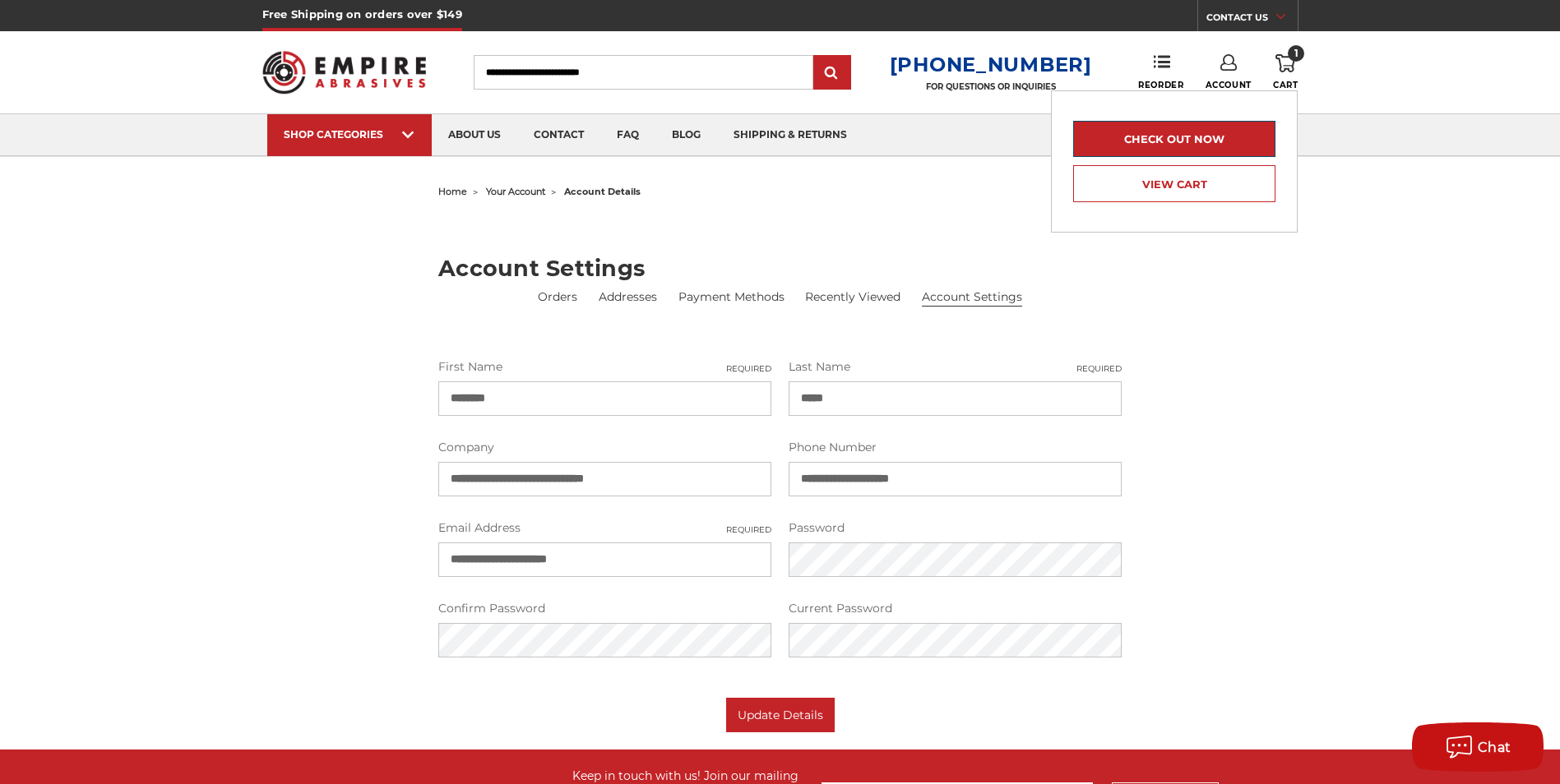
click at [1218, 143] on link "Check out now" at bounding box center [1174, 139] width 202 height 36
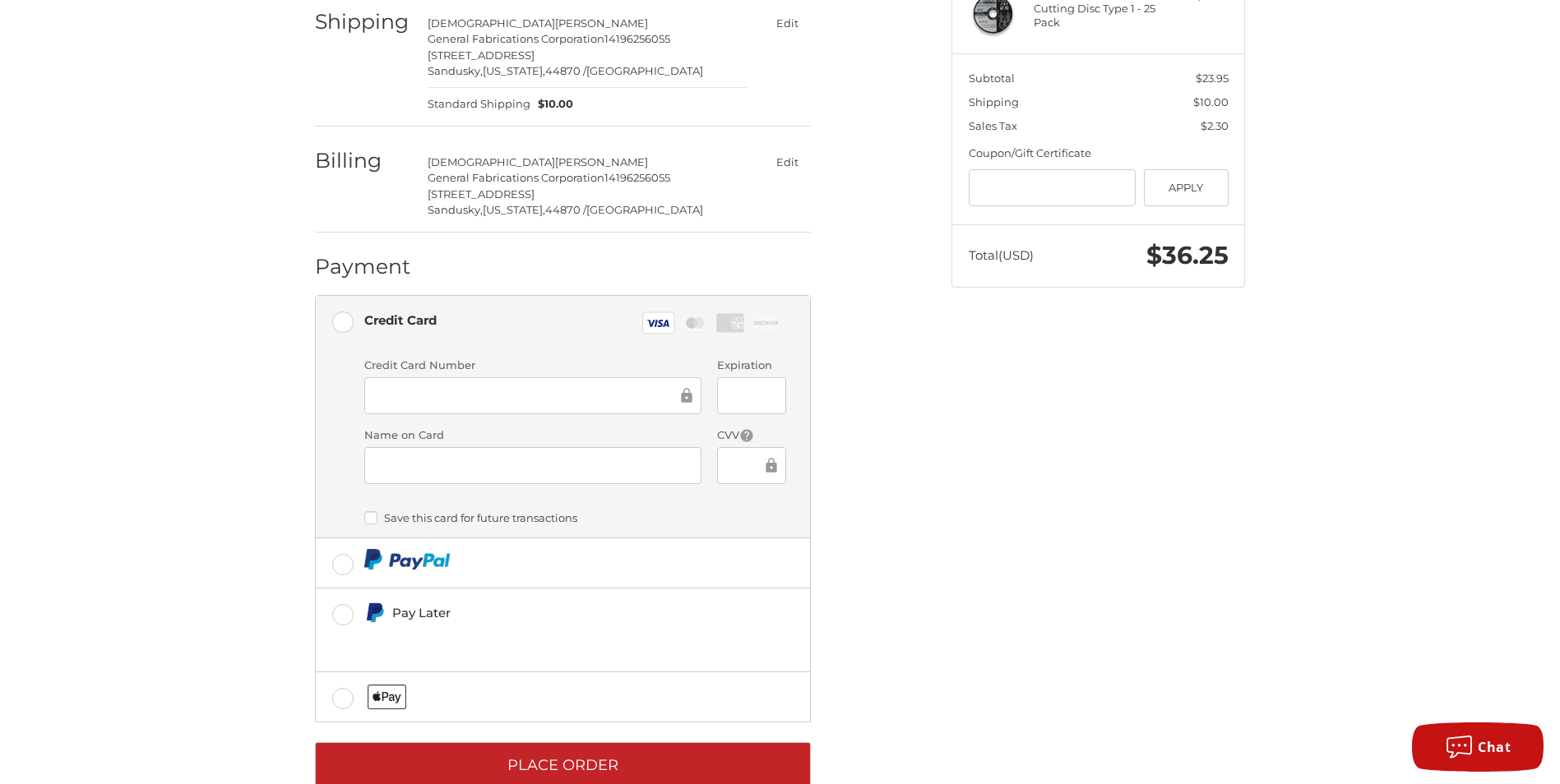
scroll to position [308, 0]
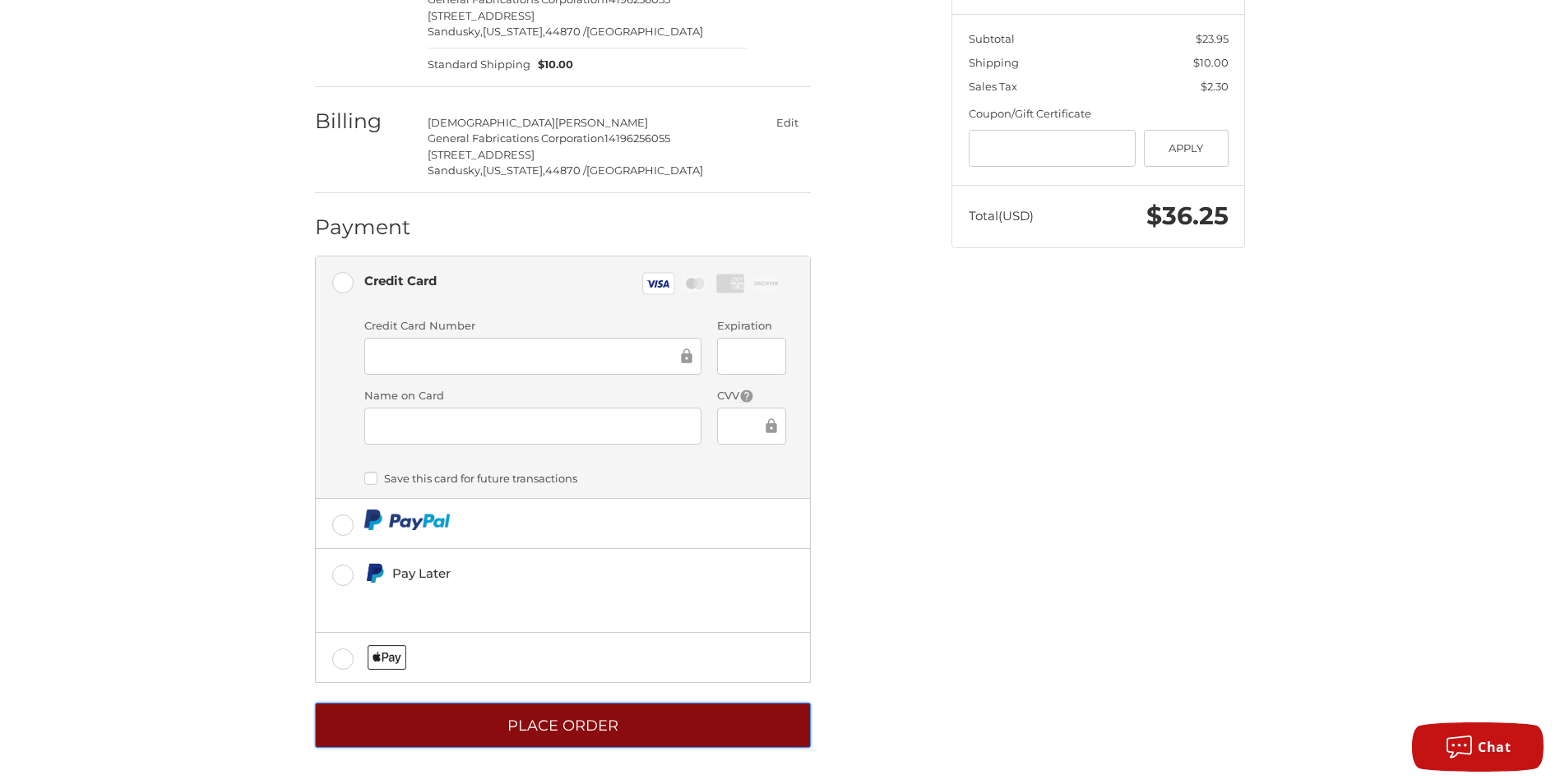
click at [569, 729] on button "Place Order" at bounding box center [562, 725] width 496 height 45
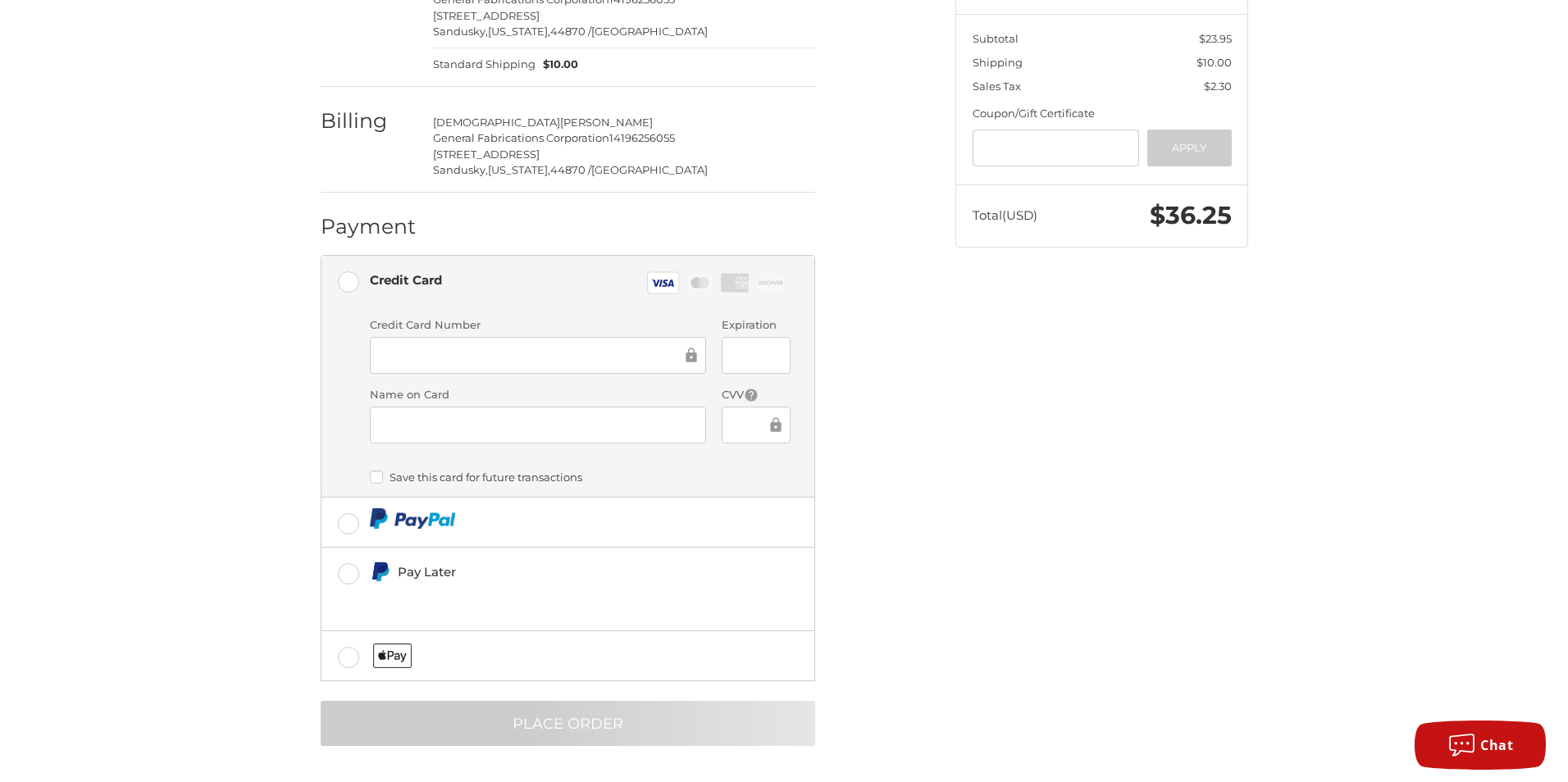
scroll to position [0, 0]
